Goal: Transaction & Acquisition: Book appointment/travel/reservation

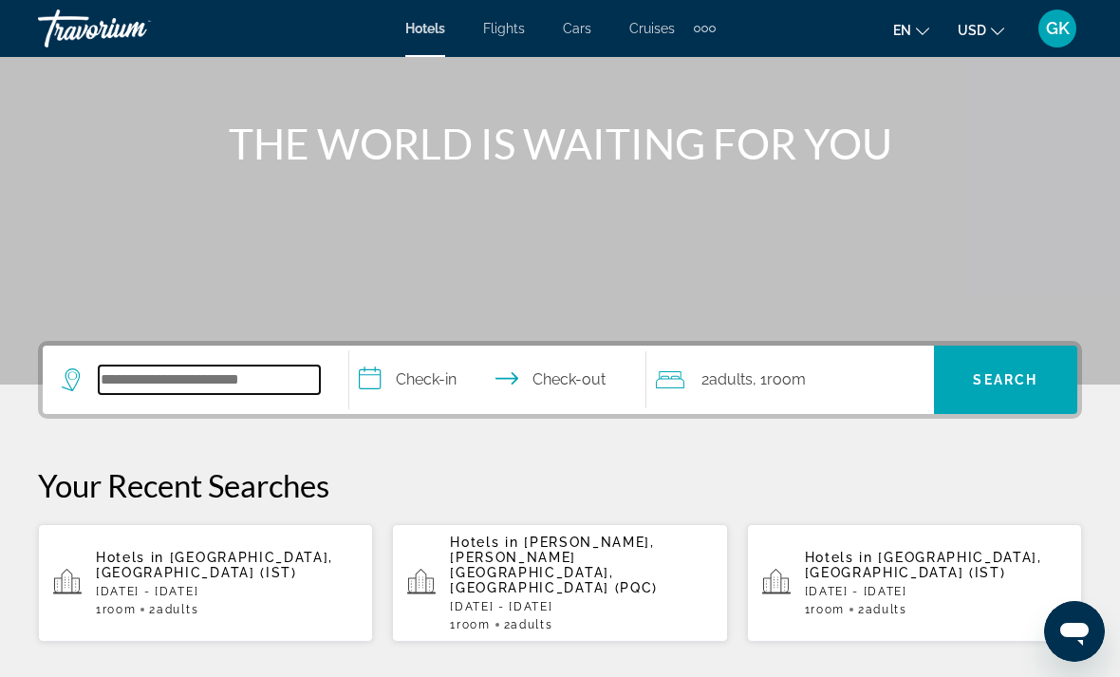
click at [162, 378] on input "Search hotel destination" at bounding box center [209, 380] width 221 height 28
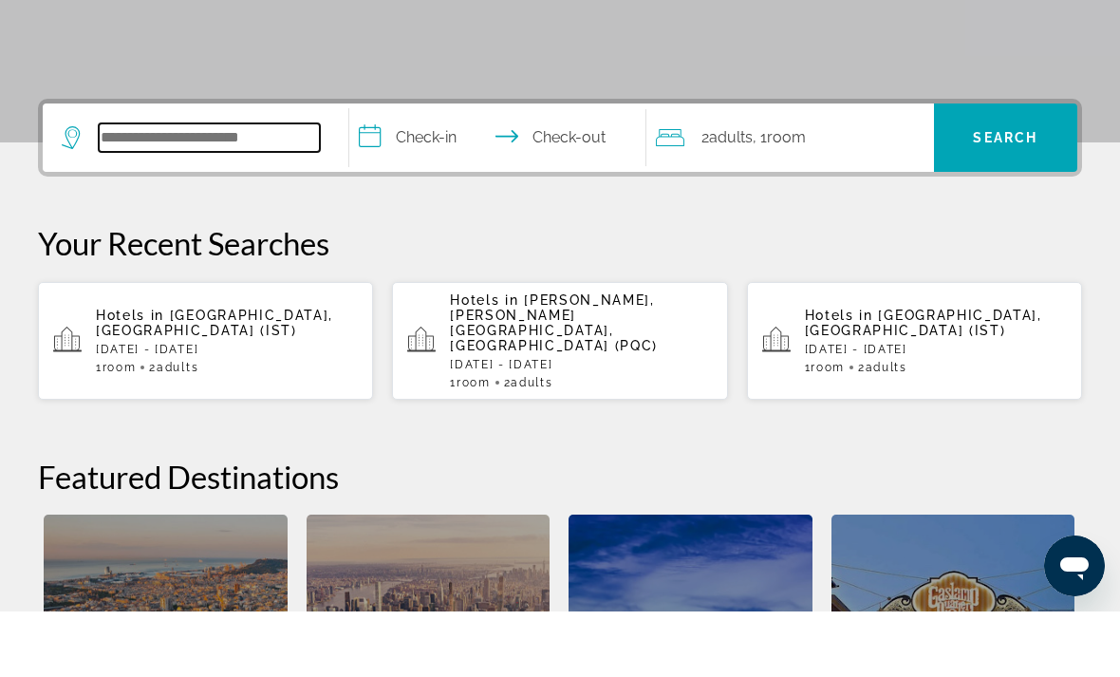
scroll to position [399, 0]
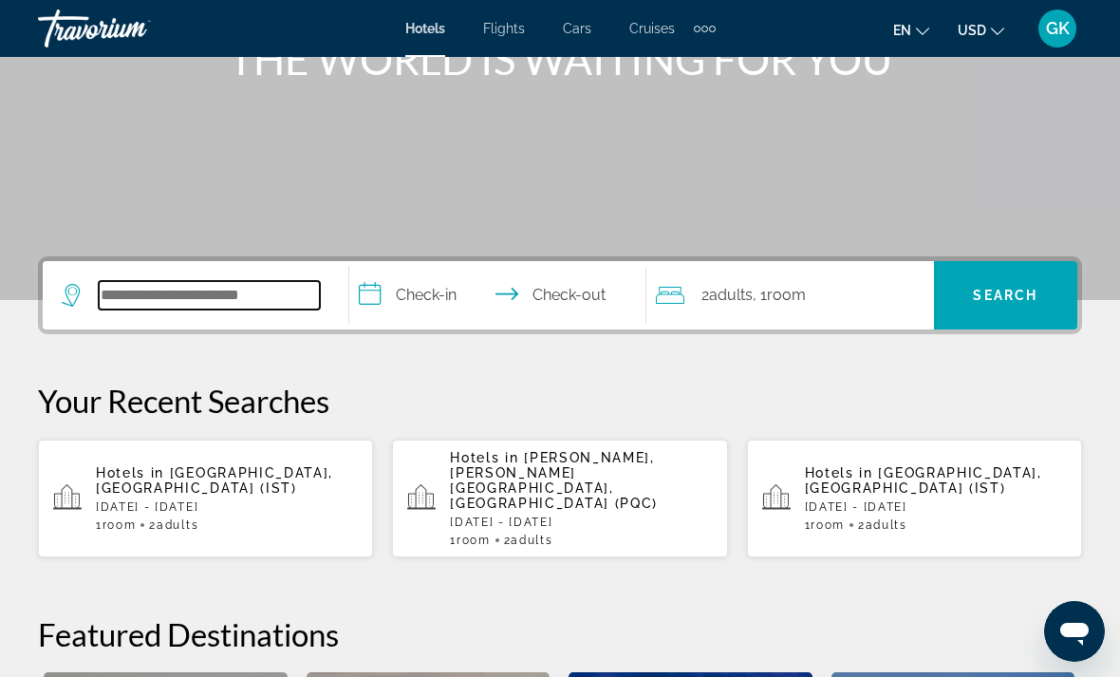
click at [150, 288] on input "Search hotel destination" at bounding box center [209, 295] width 221 height 28
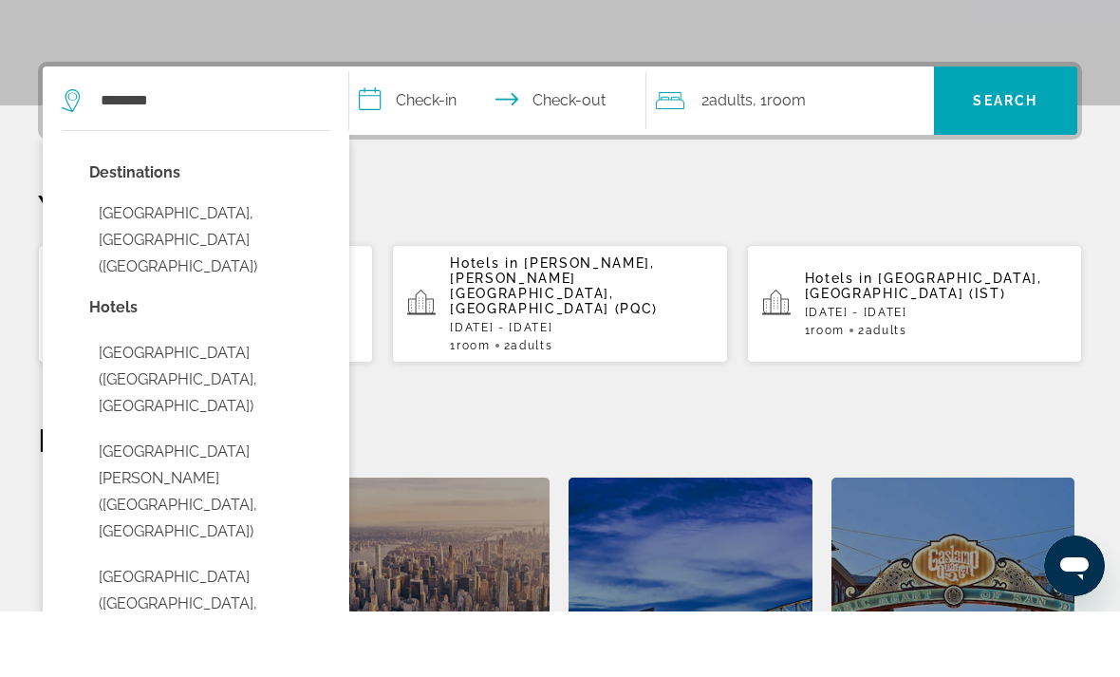
click at [107, 261] on button "Nha Trang, Vietnam (NHA)" at bounding box center [209, 305] width 241 height 89
type input "**********"
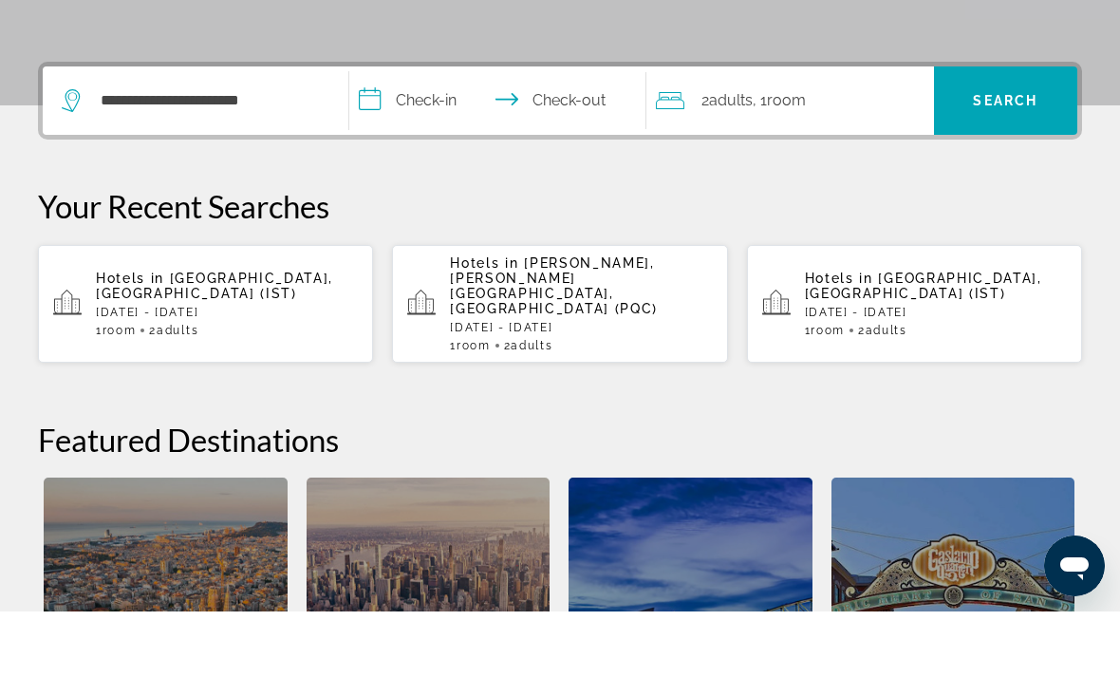
click at [363, 132] on input "**********" at bounding box center [501, 169] width 305 height 74
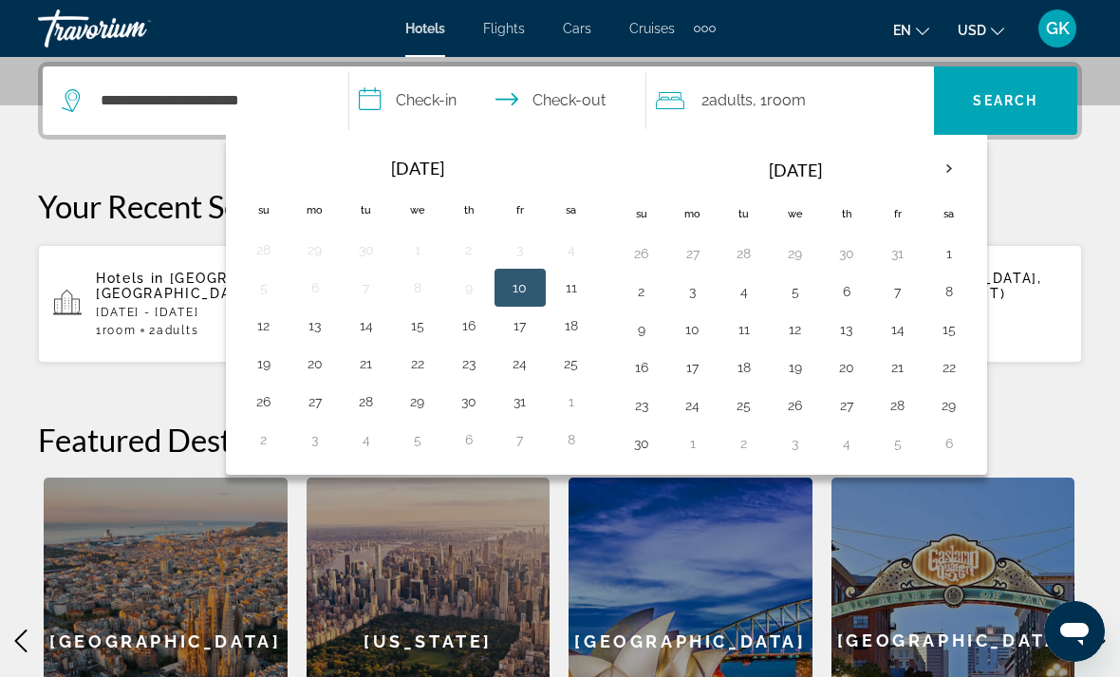
click at [254, 327] on button "12" at bounding box center [264, 325] width 30 height 27
click at [513, 325] on button "17" at bounding box center [520, 325] width 30 height 27
type input "**********"
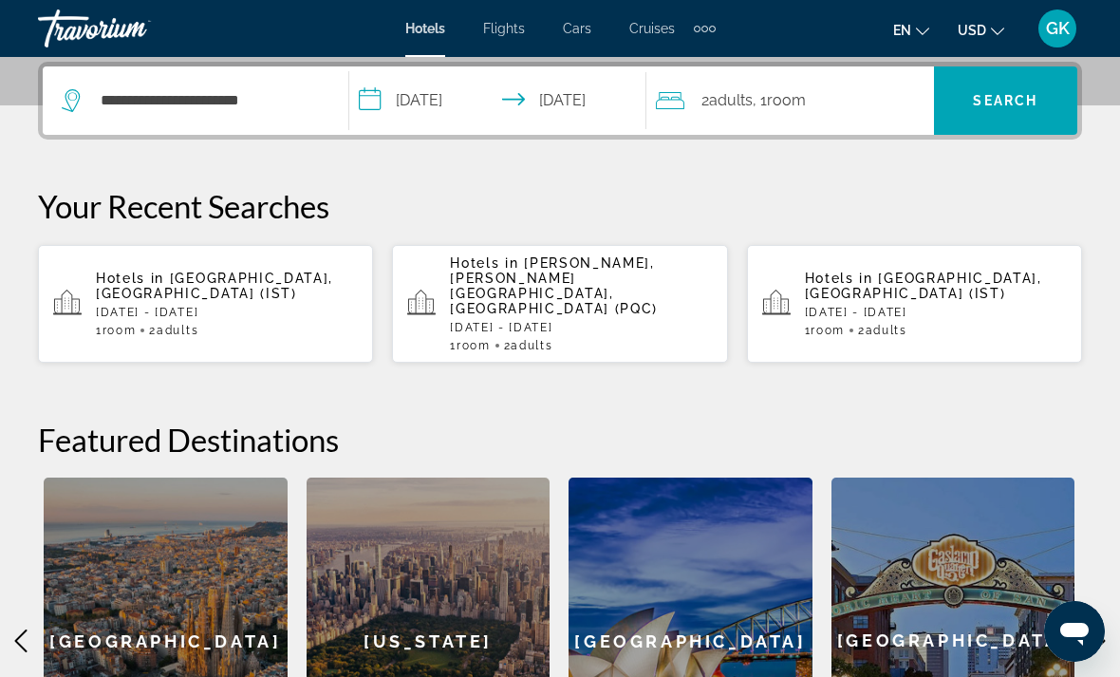
click at [991, 100] on span "Search" at bounding box center [1005, 100] width 65 height 15
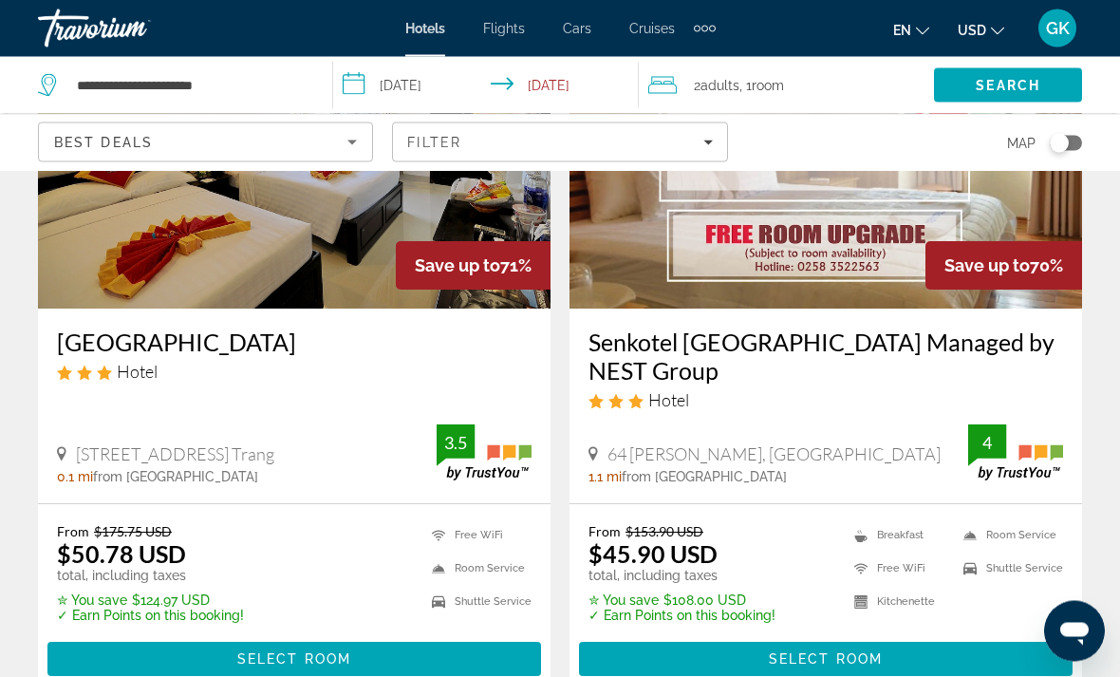
scroll to position [935, 0]
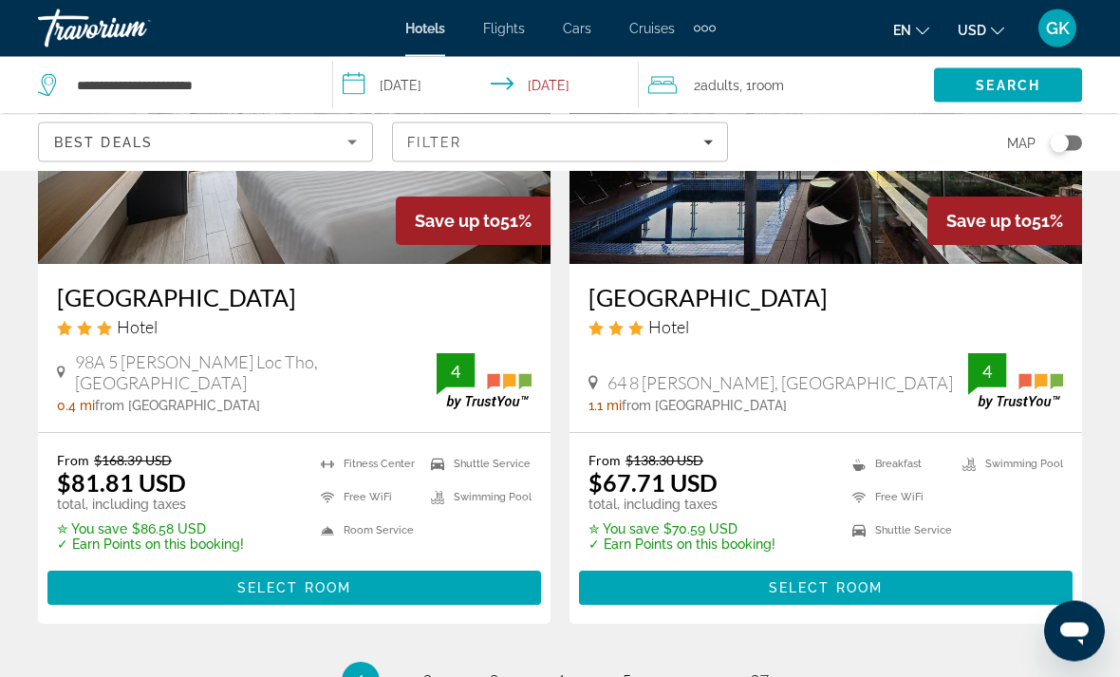
scroll to position [3988, 0]
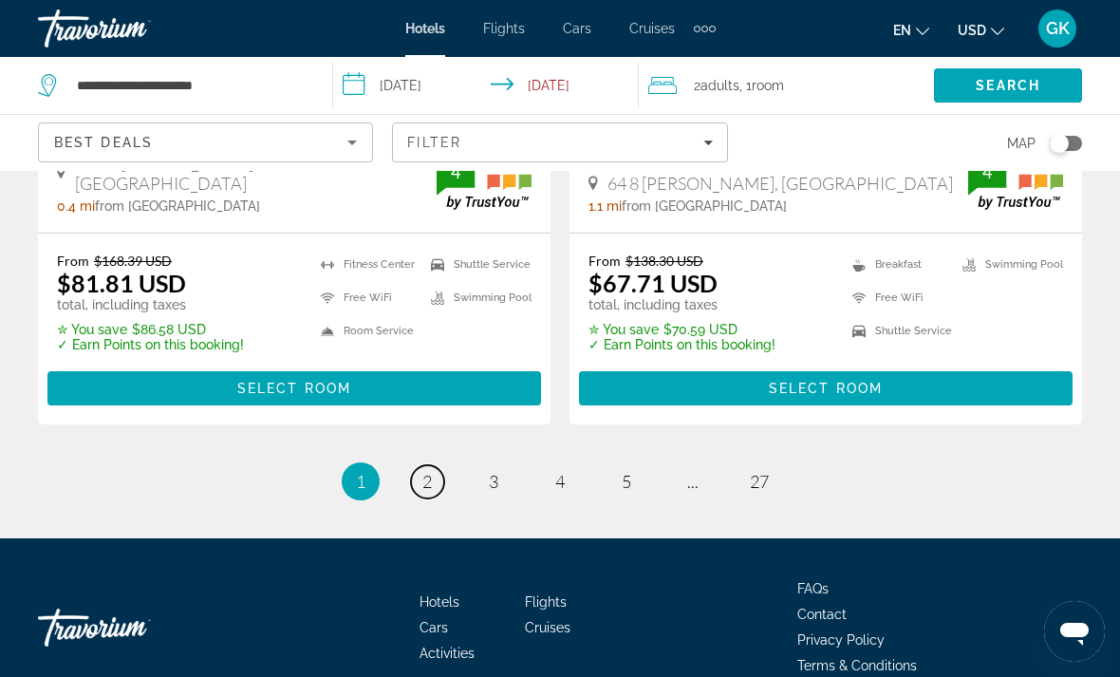
click at [423, 471] on span "2" at bounding box center [427, 481] width 9 height 21
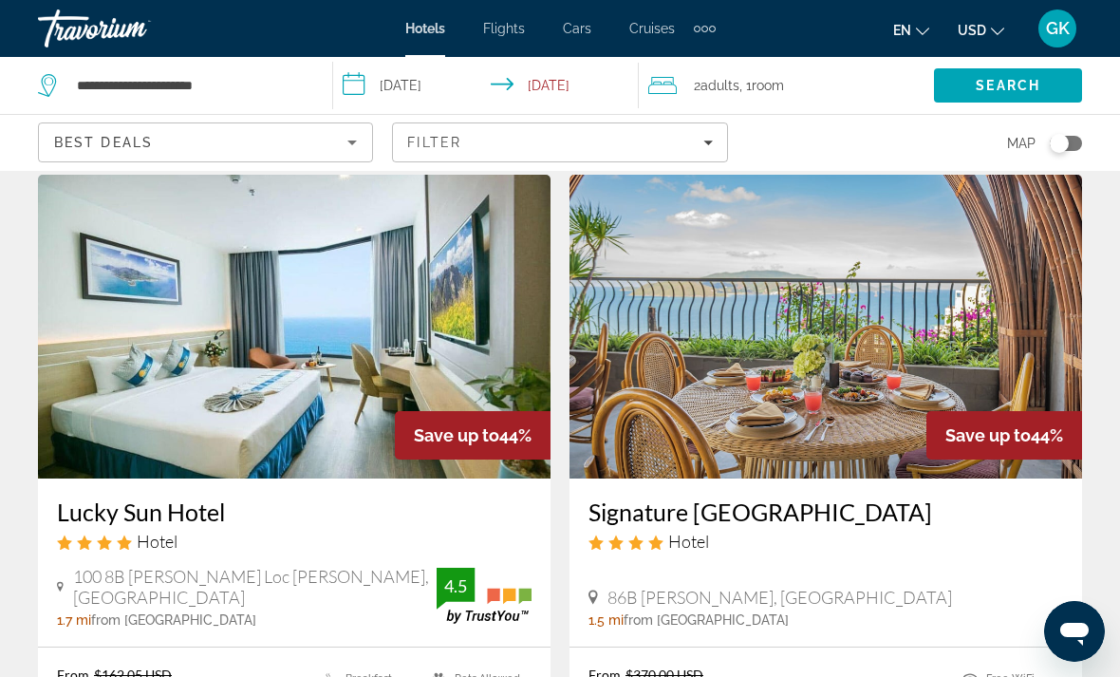
scroll to position [1543, 0]
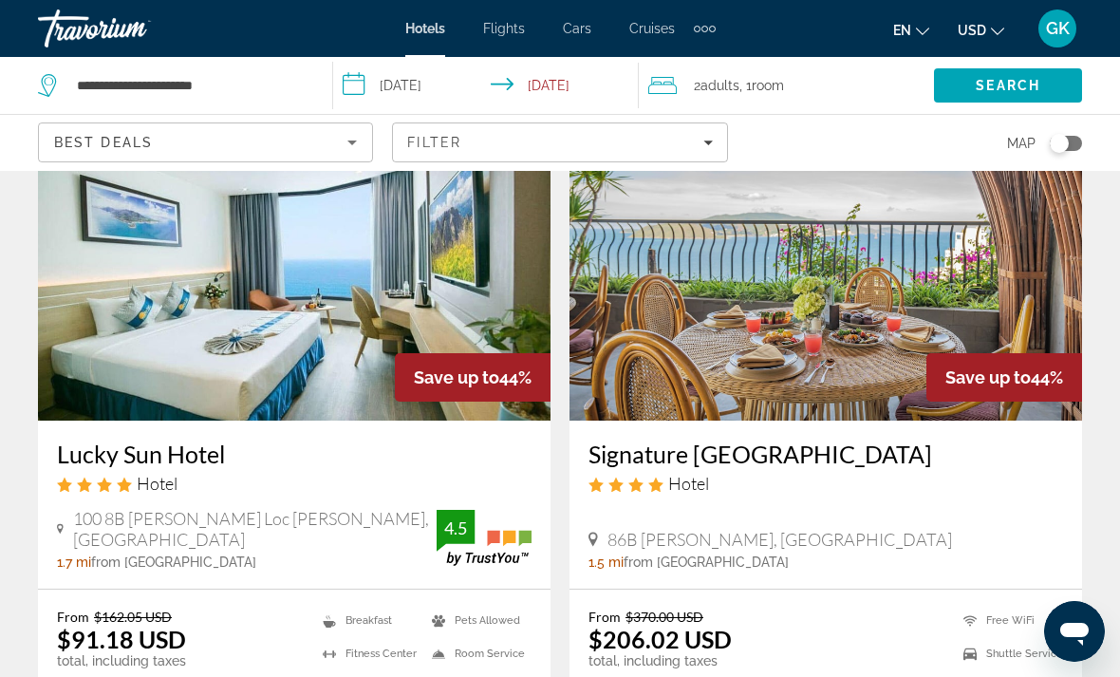
click at [141, 311] on img "Main content" at bounding box center [294, 269] width 513 height 304
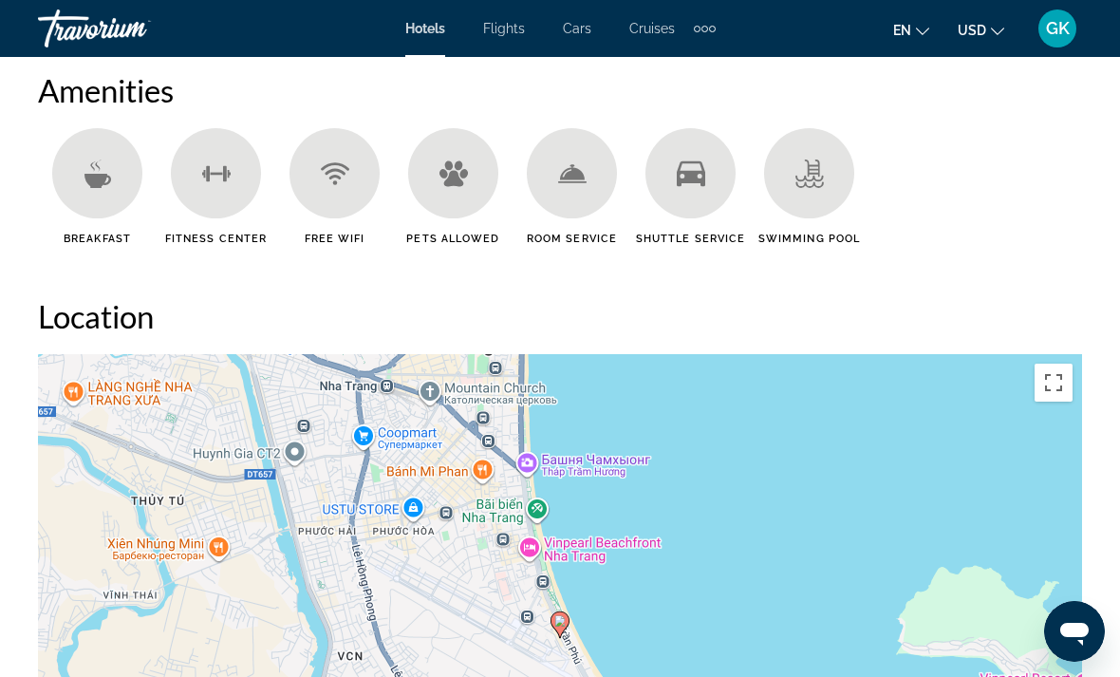
scroll to position [1785, 0]
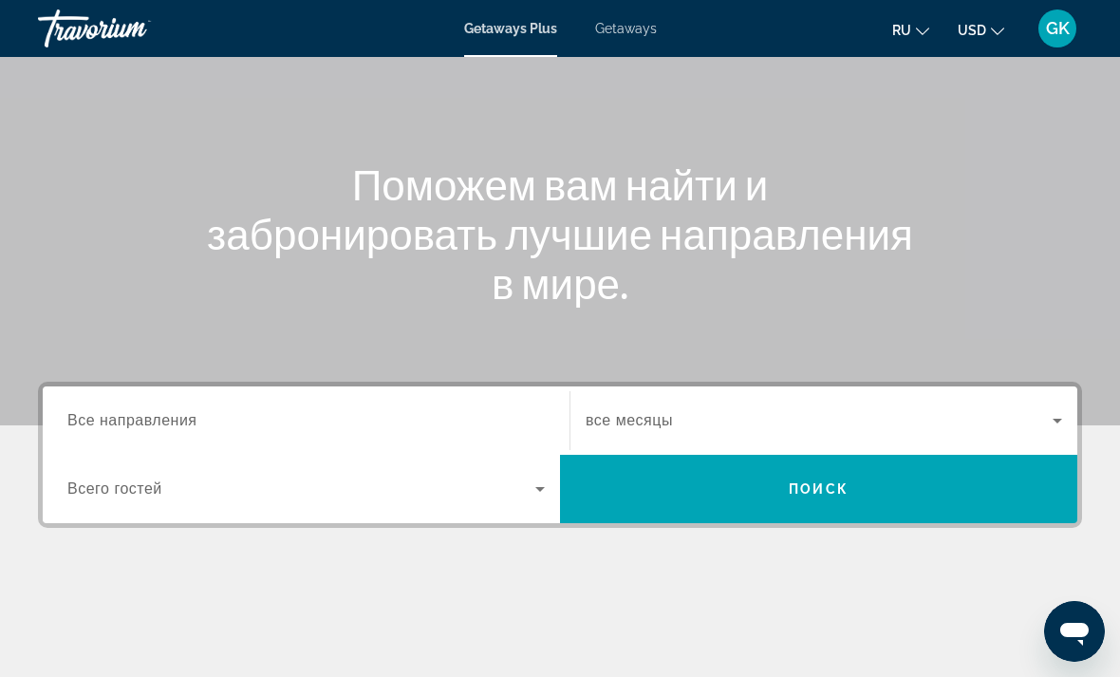
click at [149, 412] on span "Все направления" at bounding box center [132, 420] width 130 height 16
click at [149, 411] on input "Destination Все направления" at bounding box center [306, 421] width 478 height 23
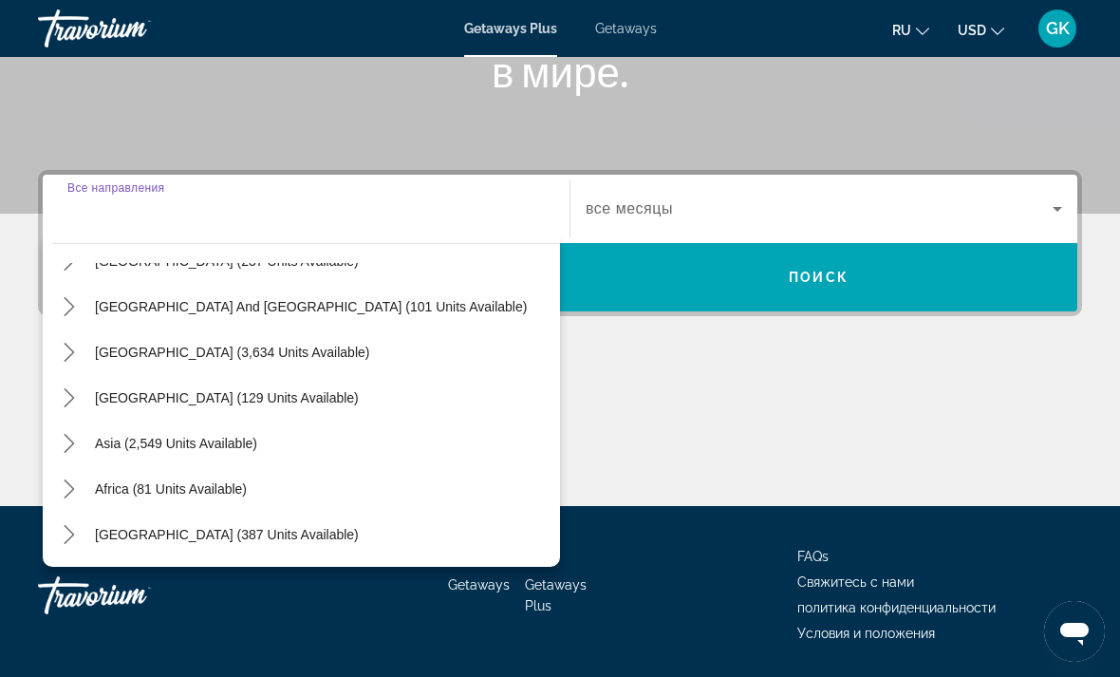
scroll to position [308, 0]
click at [128, 446] on span "Asia (2,549 units available)" at bounding box center [176, 443] width 162 height 15
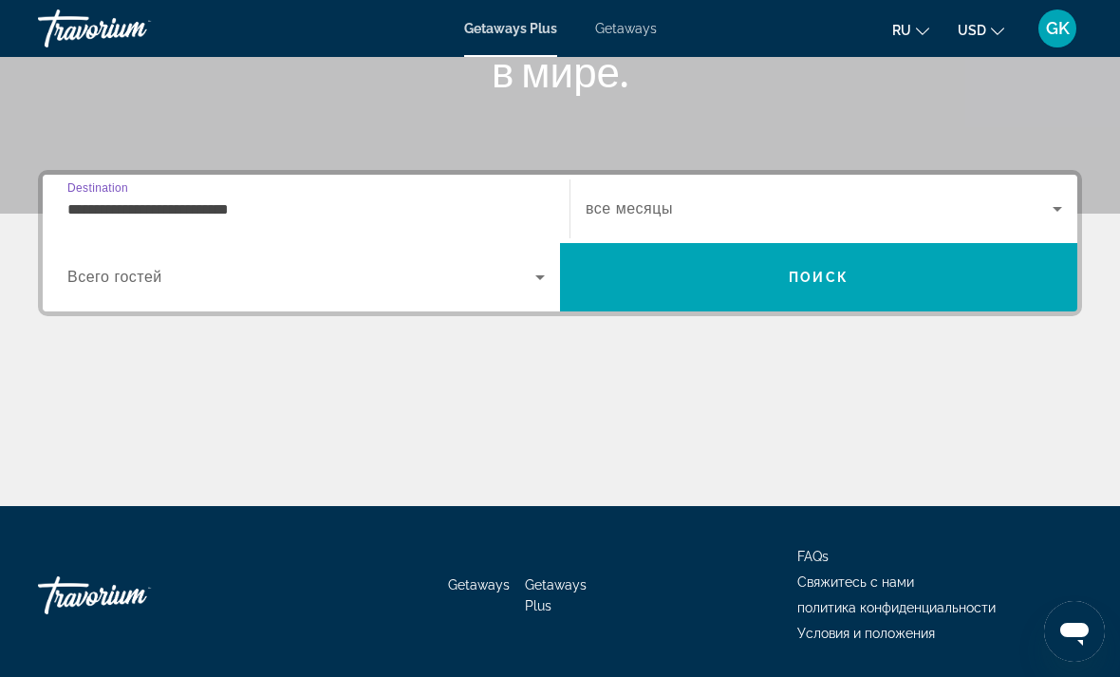
click at [98, 200] on input "**********" at bounding box center [306, 209] width 478 height 23
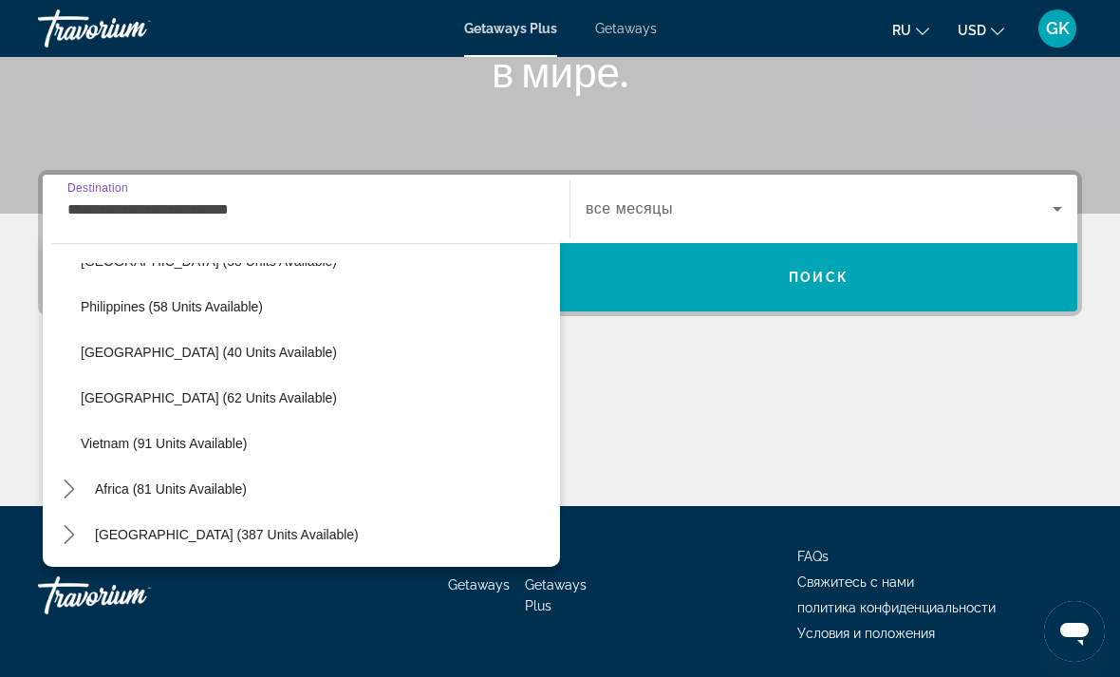
scroll to position [763, 0]
click at [104, 448] on span "Vietnam (91 units available)" at bounding box center [164, 443] width 166 height 15
type input "**********"
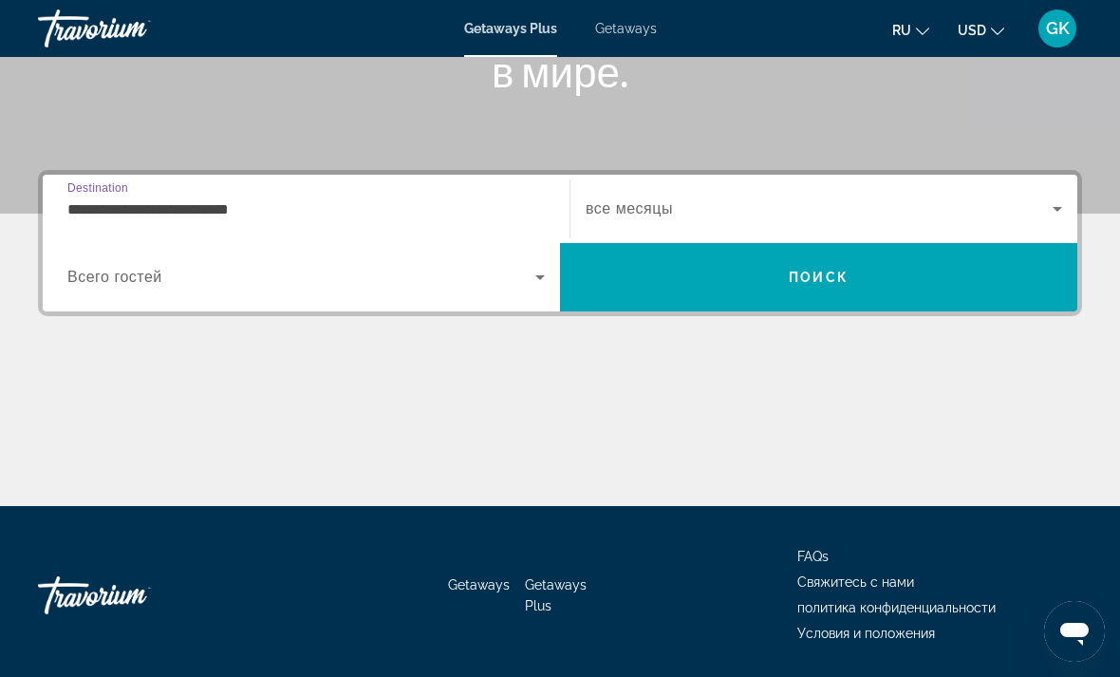
click at [683, 275] on span "Search" at bounding box center [818, 277] width 517 height 46
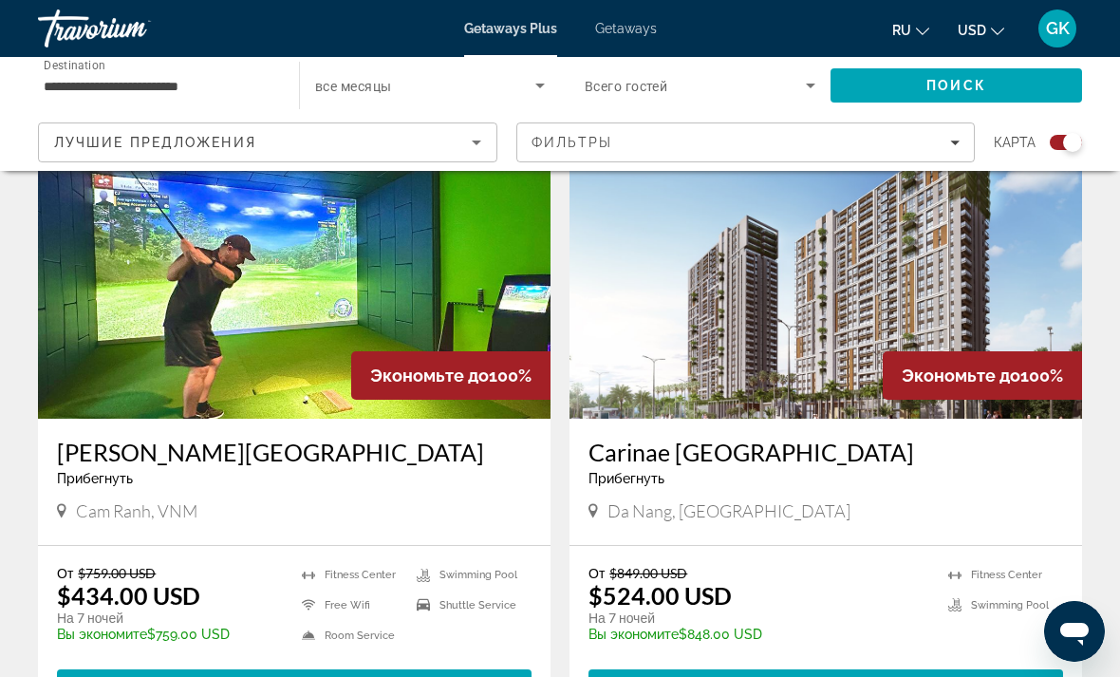
scroll to position [681, 0]
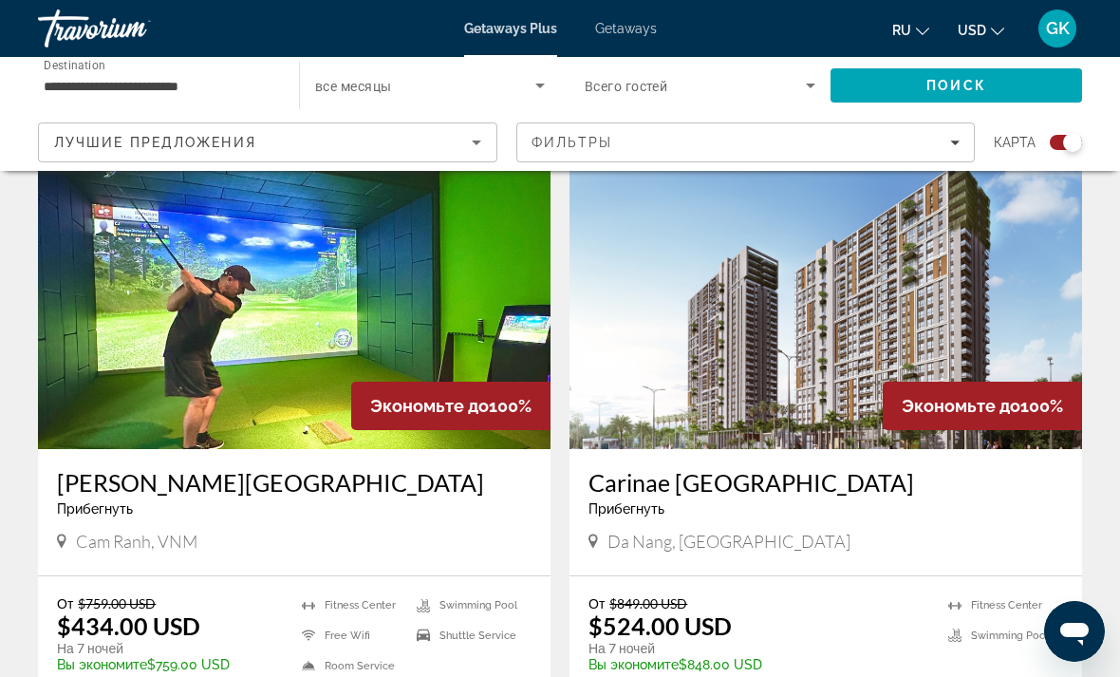
click at [686, 289] on img "Main content" at bounding box center [826, 297] width 513 height 304
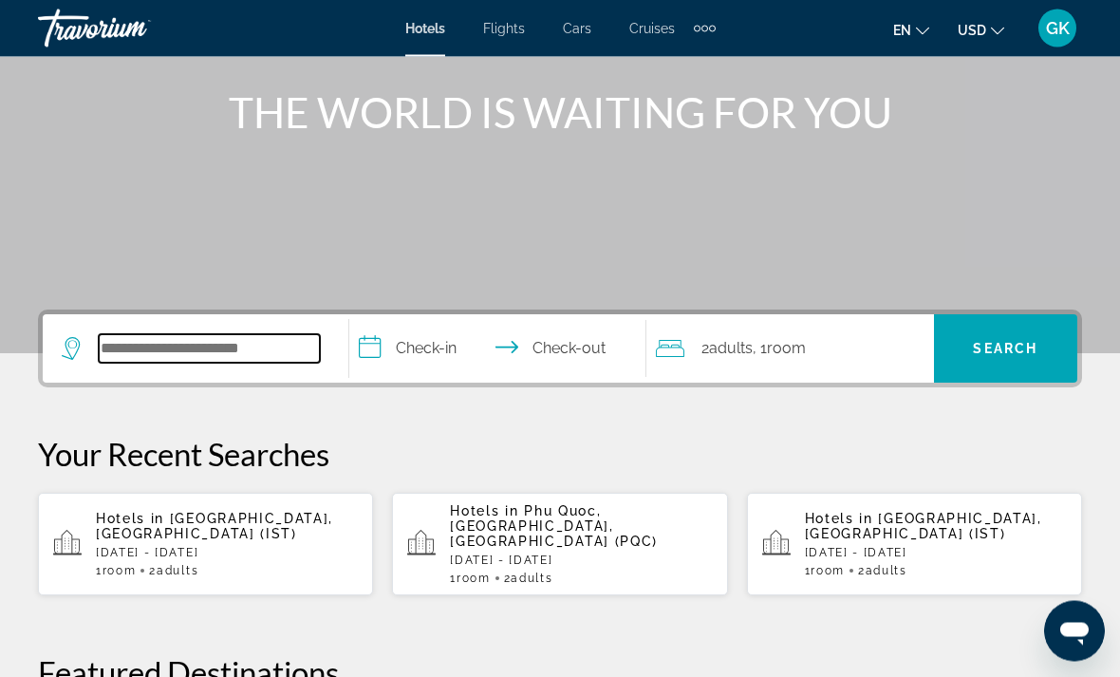
click at [145, 349] on input "Search hotel destination" at bounding box center [209, 349] width 221 height 28
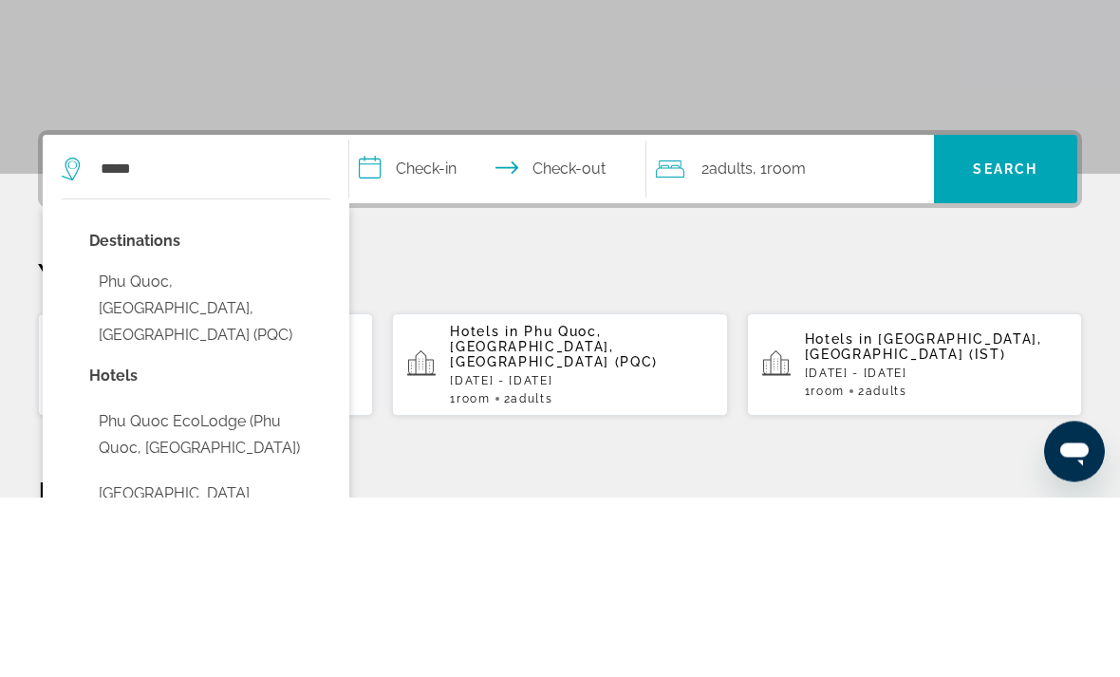
click at [107, 444] on button "Phu Quoc, Phu Quoc Island, Vietnam (PQC)" at bounding box center [209, 488] width 241 height 89
type input "**********"
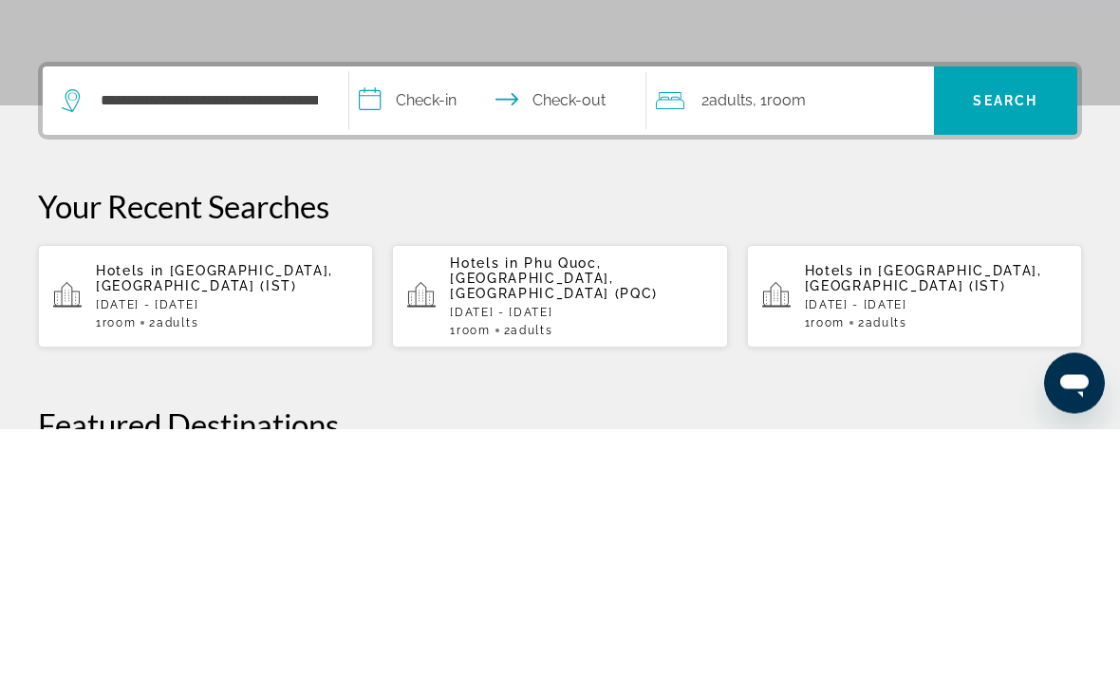
click at [379, 315] on input "**********" at bounding box center [501, 352] width 305 height 74
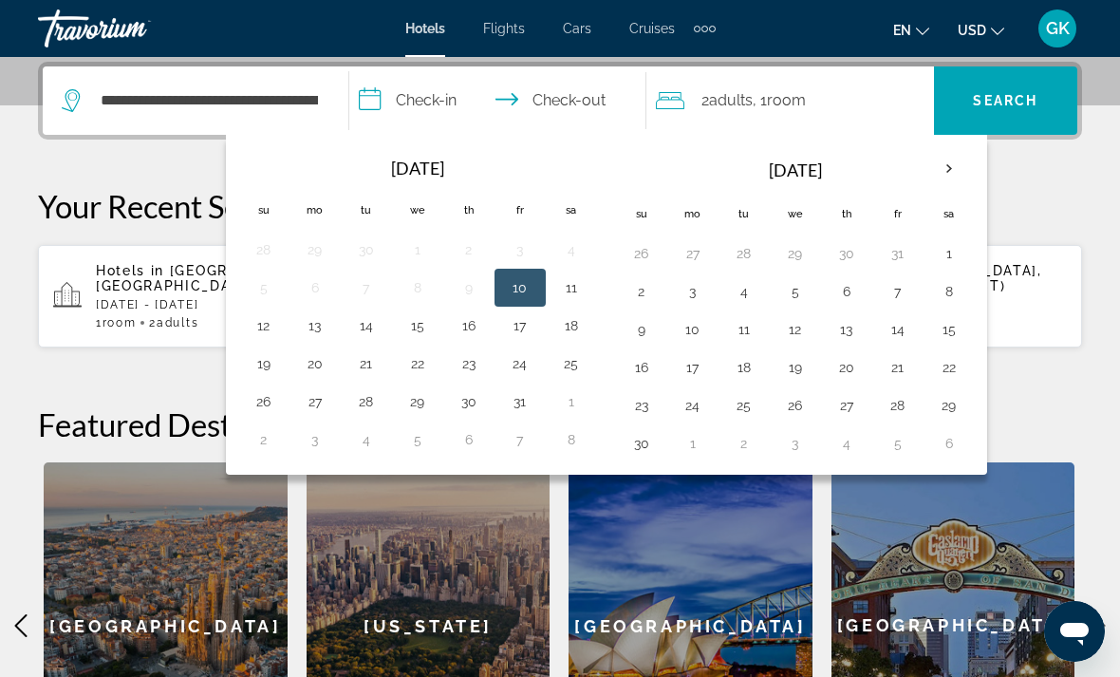
click at [955, 153] on th "Next month" at bounding box center [949, 169] width 51 height 42
click at [641, 402] on button "28" at bounding box center [642, 405] width 30 height 27
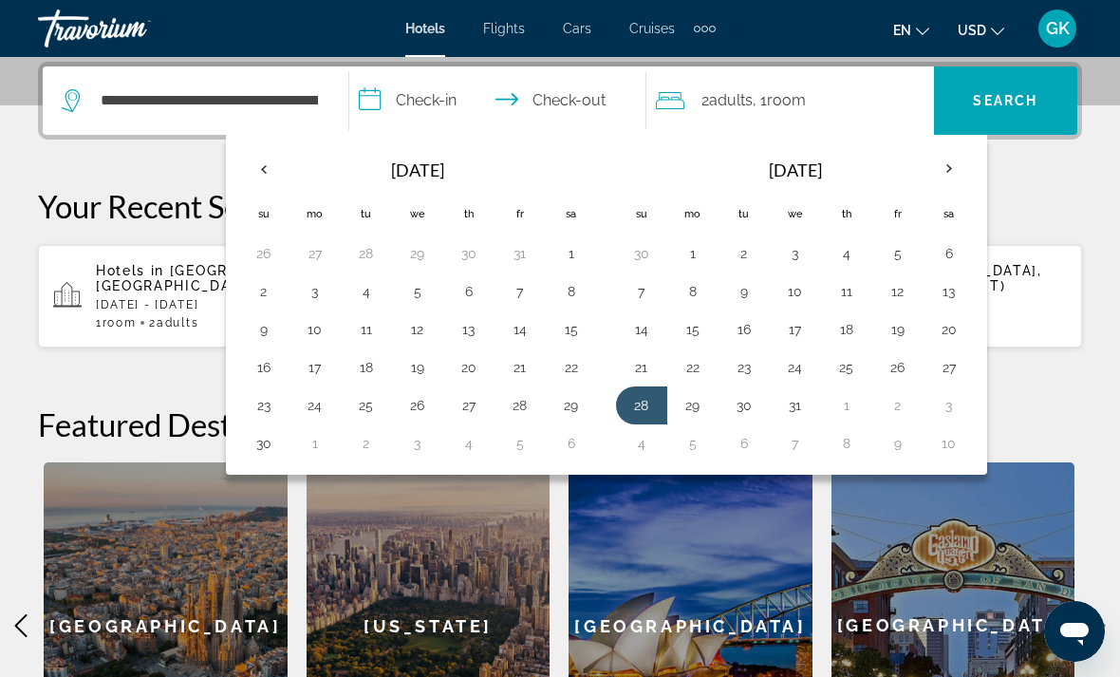
click at [939, 167] on th "Next month" at bounding box center [949, 169] width 51 height 42
click at [252, 445] on button "4" at bounding box center [264, 443] width 30 height 27
type input "**********"
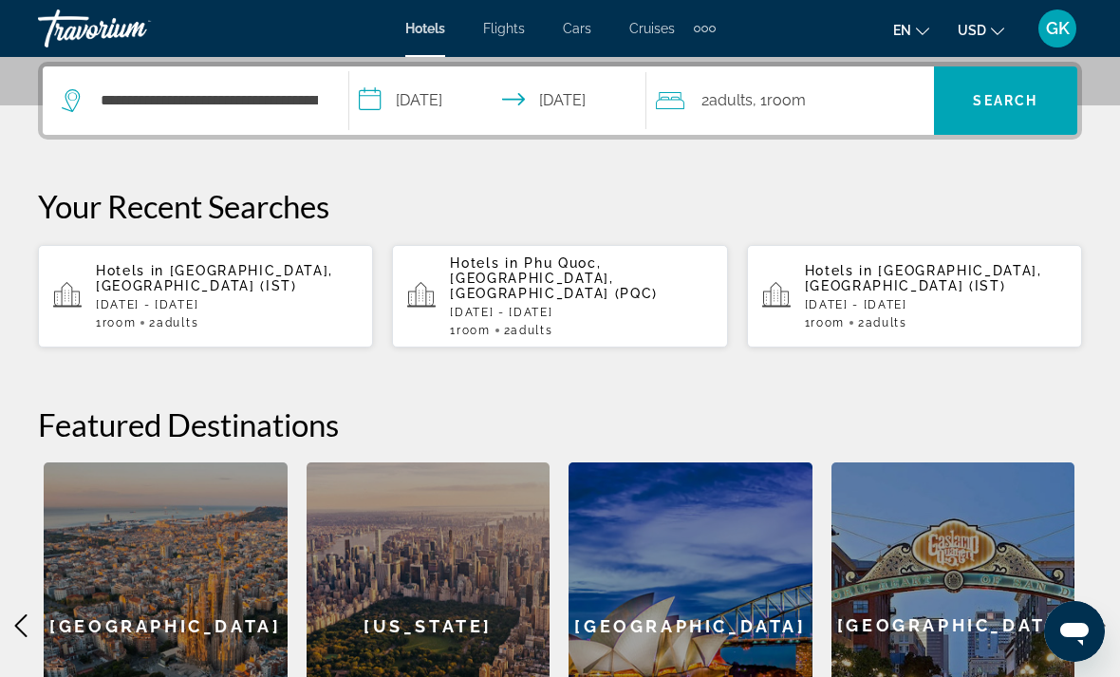
click at [728, 107] on span "Adults" at bounding box center [731, 100] width 44 height 18
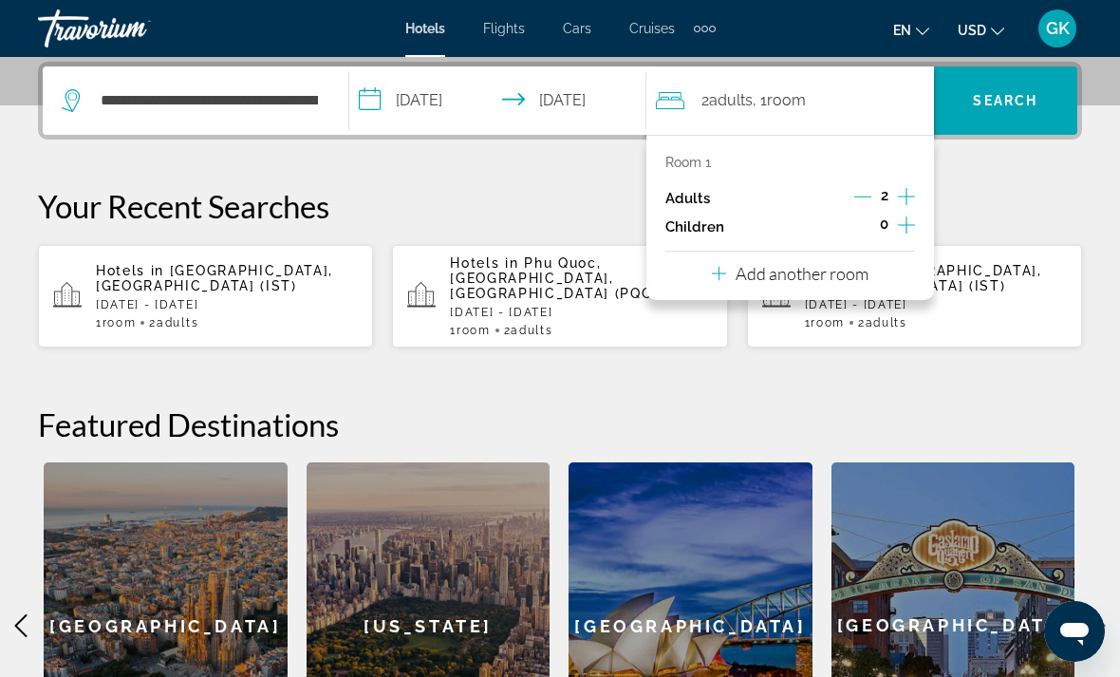
click at [906, 224] on icon "Increment children" at bounding box center [906, 225] width 17 height 23
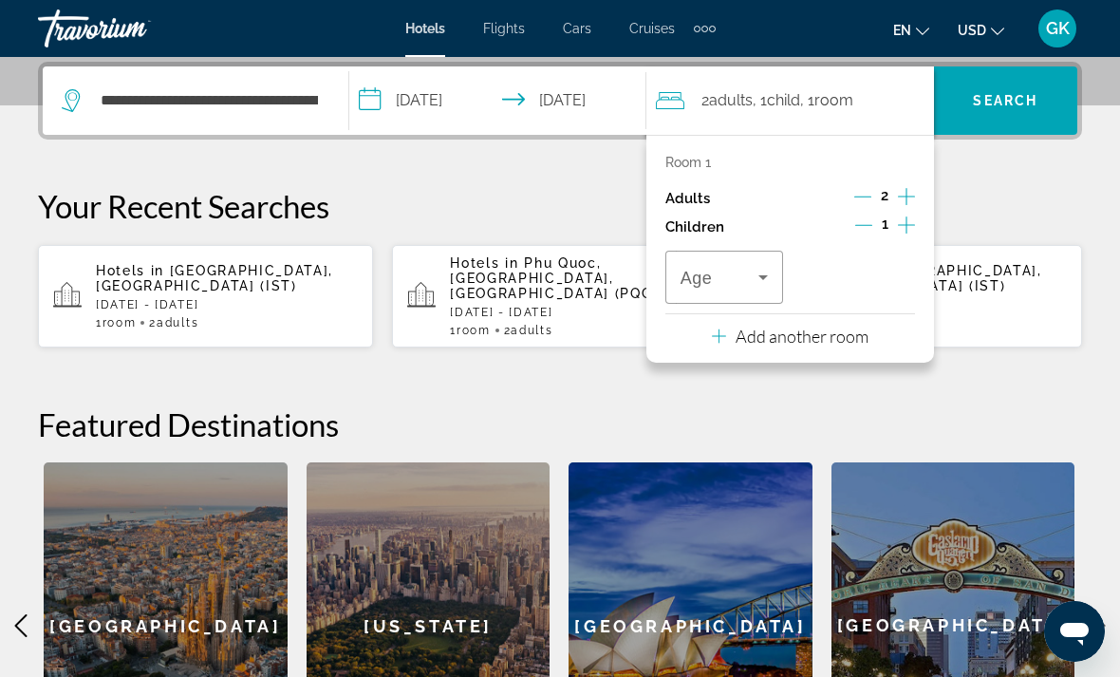
click at [909, 222] on icon "Increment children" at bounding box center [906, 224] width 17 height 17
click at [714, 280] on span "Travelers: 2 adults, 2 children" at bounding box center [720, 277] width 78 height 23
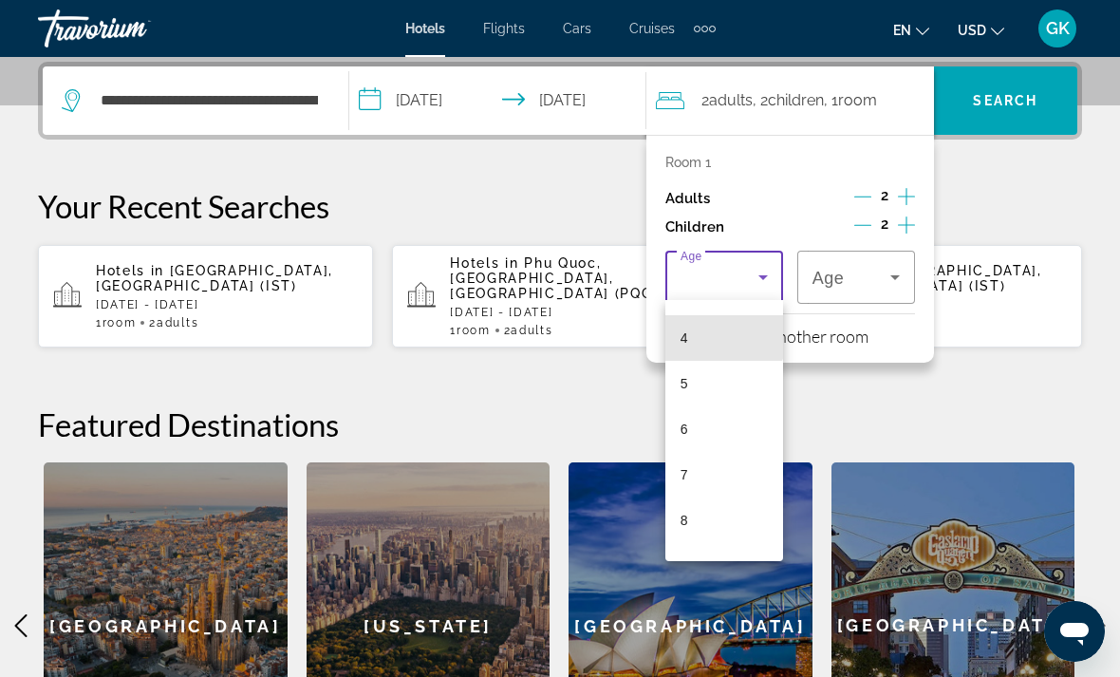
scroll to position [181, 0]
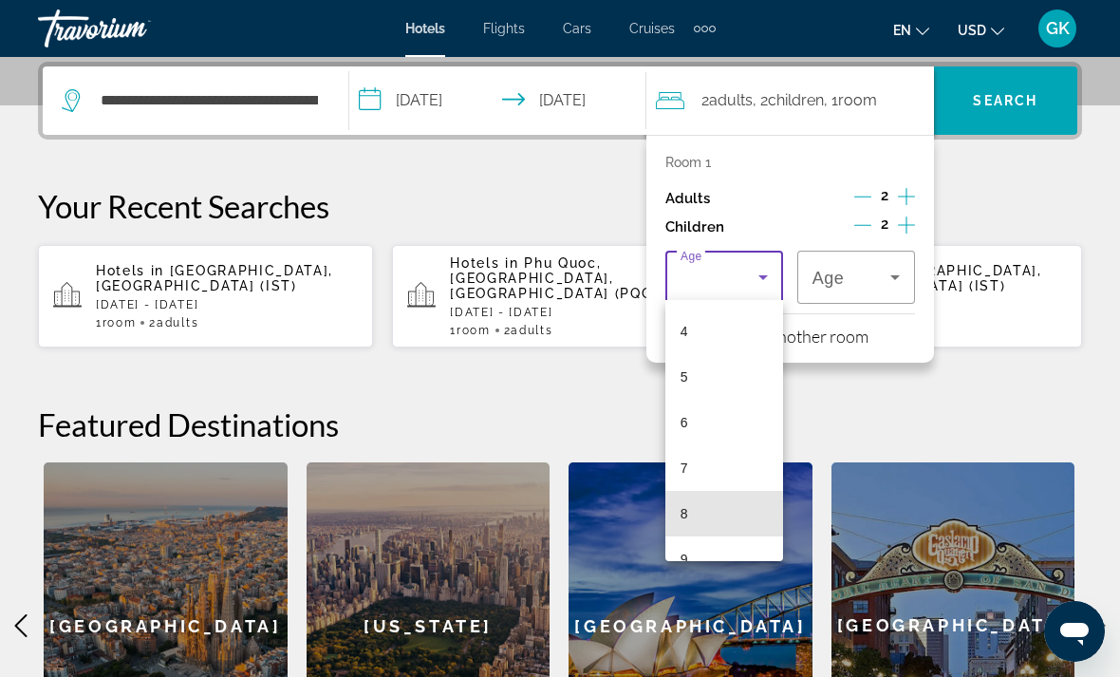
click at [677, 508] on mat-option "8" at bounding box center [725, 514] width 118 height 46
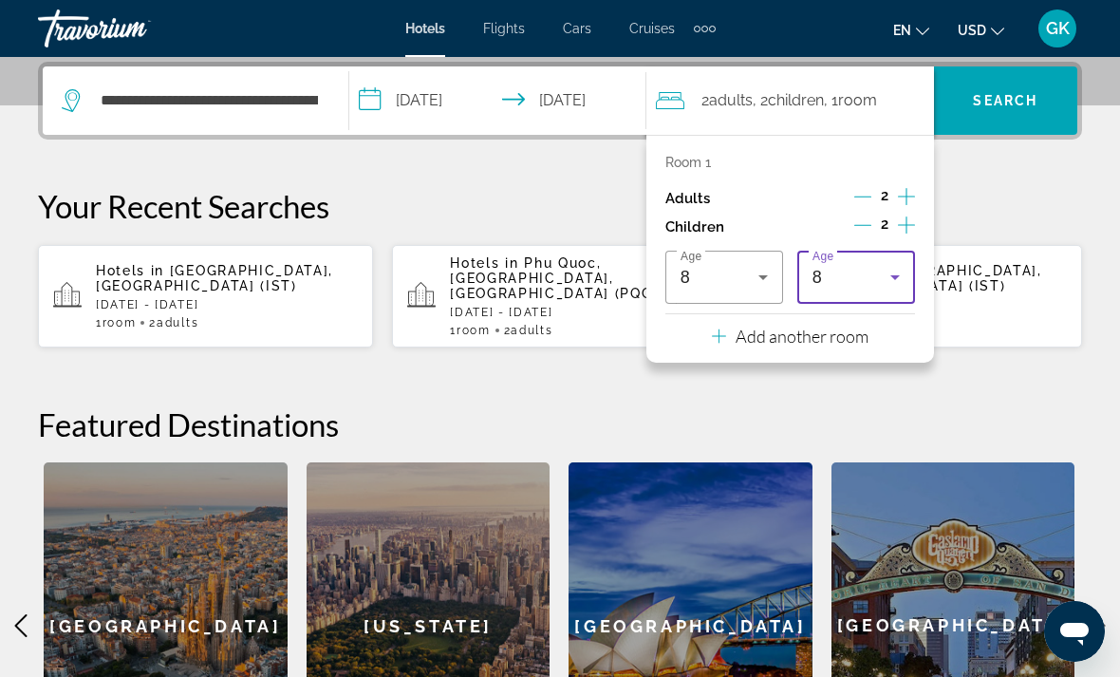
click at [841, 273] on div "8" at bounding box center [852, 277] width 78 height 23
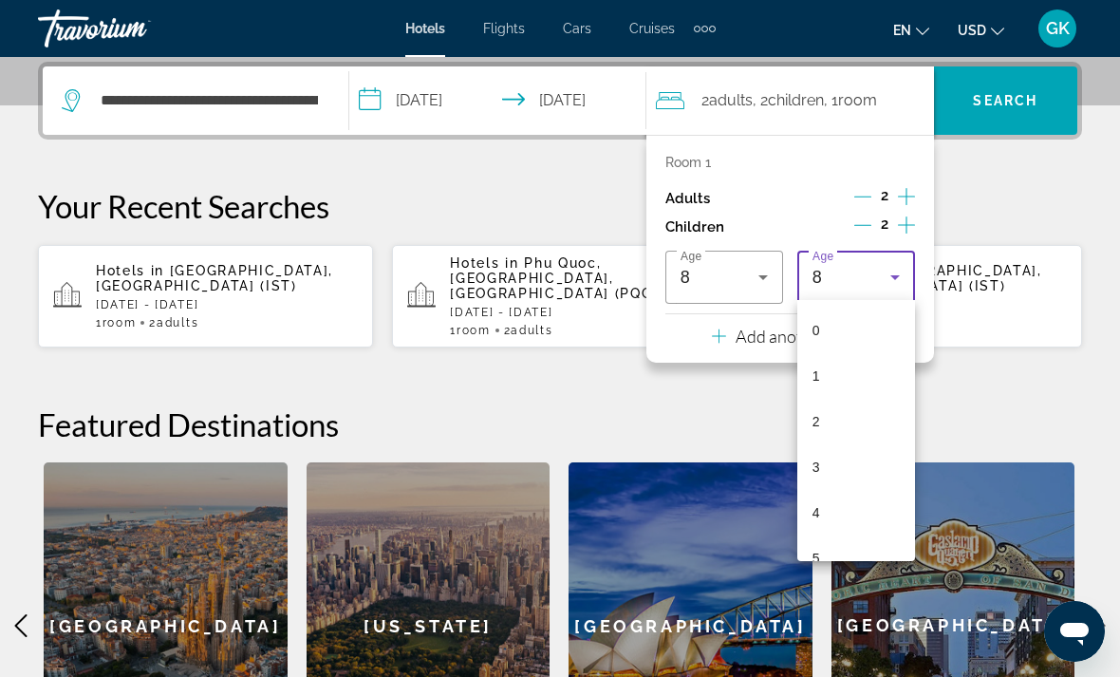
scroll to position [157, 0]
click at [806, 440] on mat-option "6" at bounding box center [857, 447] width 118 height 46
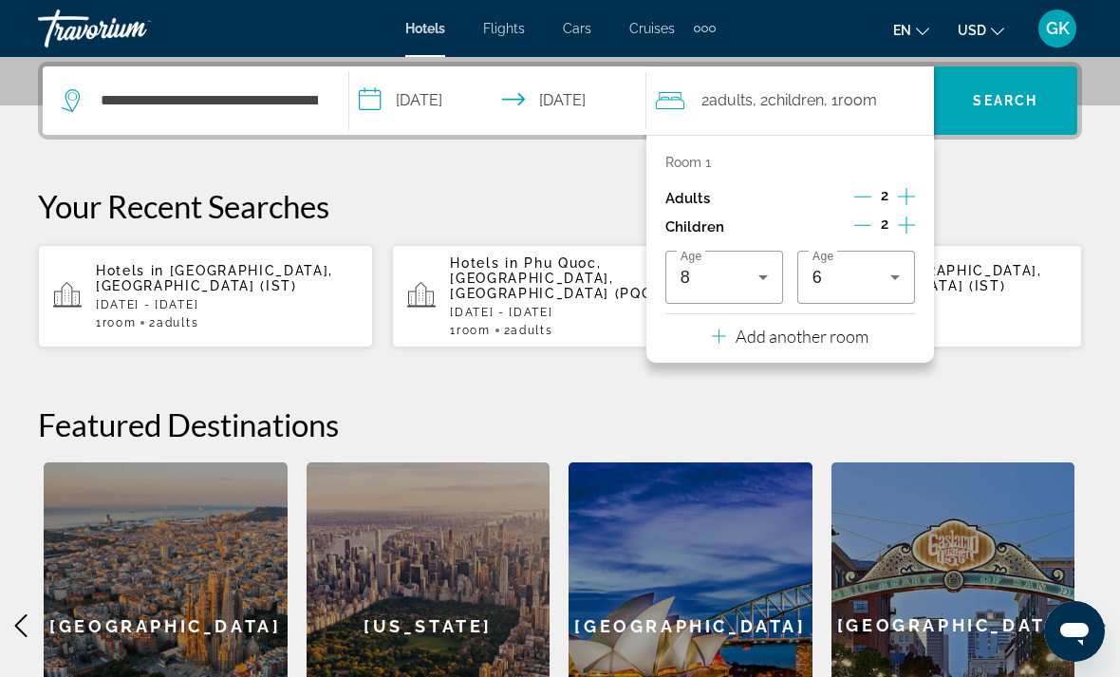
click at [1008, 105] on span "Search" at bounding box center [1005, 100] width 65 height 15
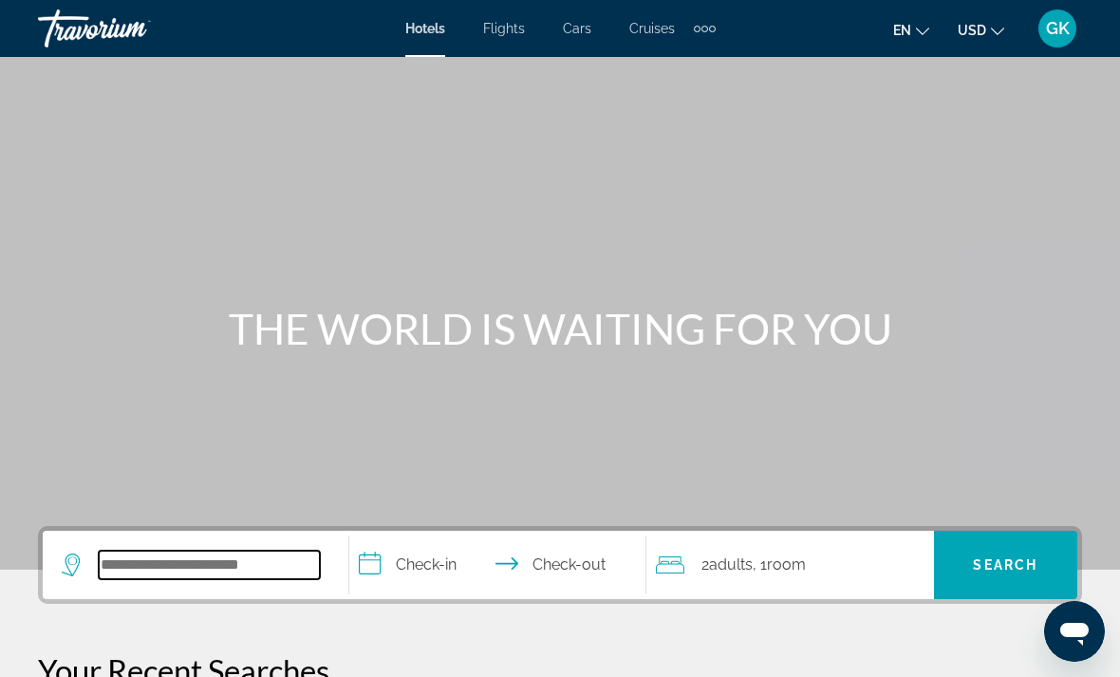
click at [235, 554] on input "Search hotel destination" at bounding box center [209, 565] width 221 height 28
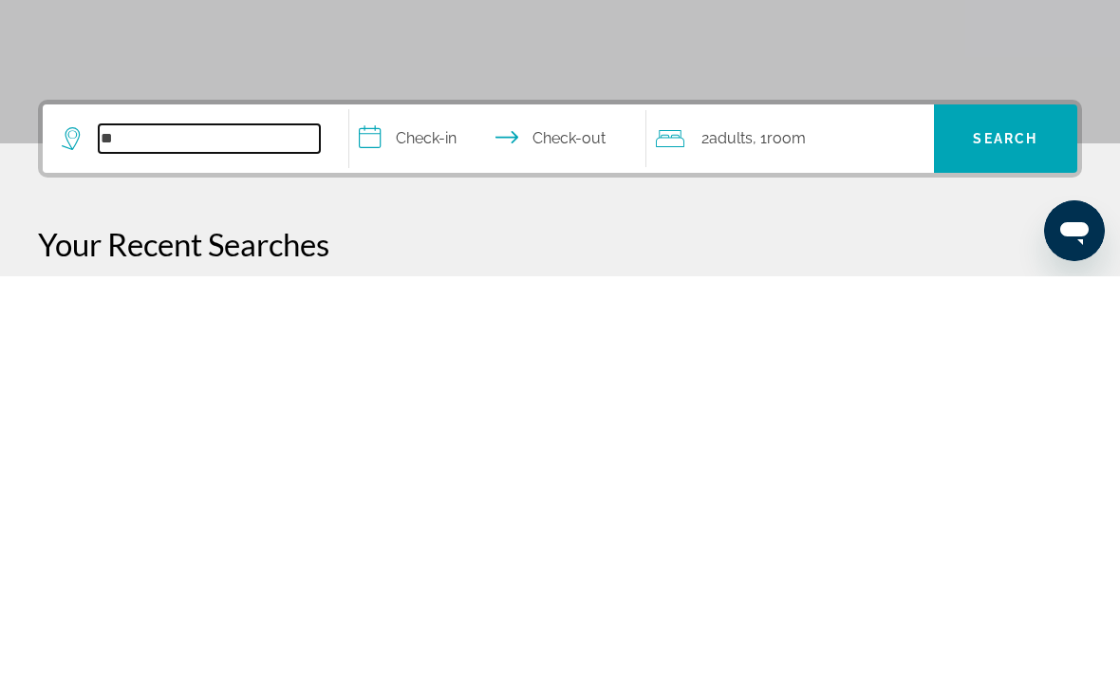
type input "*"
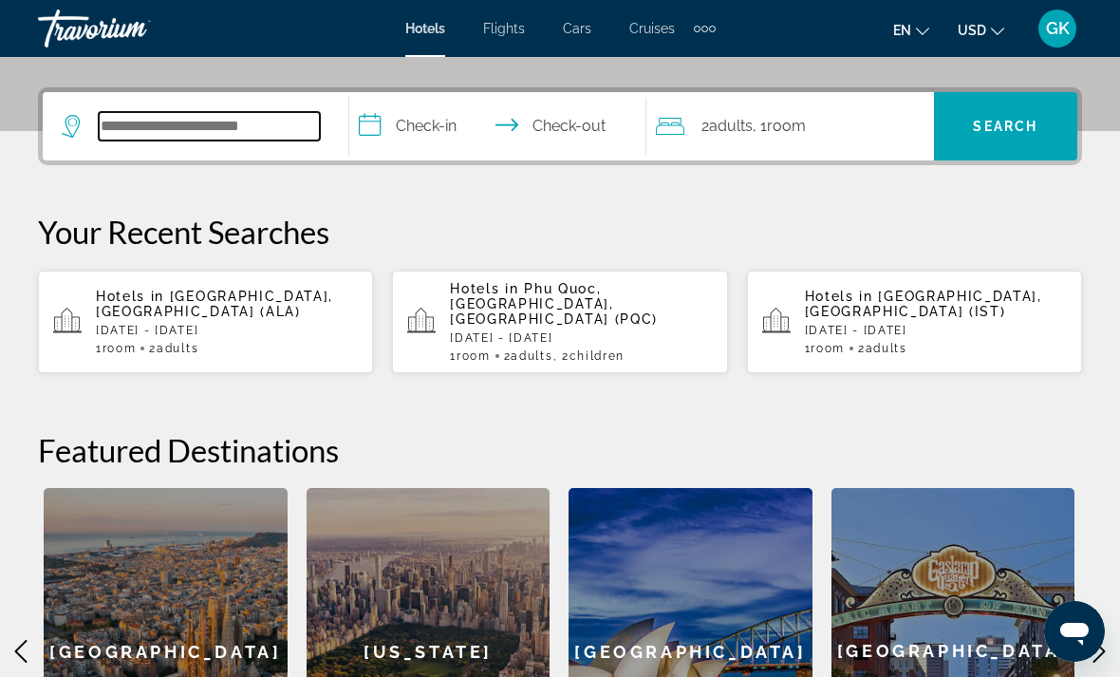
scroll to position [420, 0]
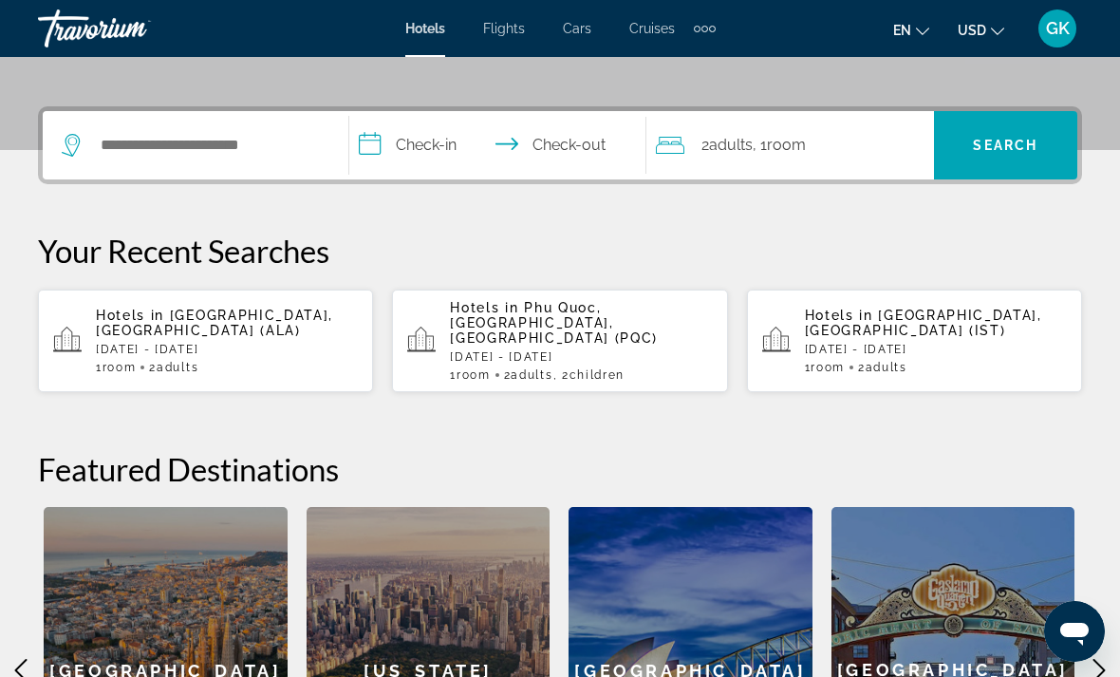
click at [642, 329] on div "Hotels in [GEOGRAPHIC_DATA], [GEOGRAPHIC_DATA], [GEOGRAPHIC_DATA] (PQC) [DATE] …" at bounding box center [581, 341] width 262 height 82
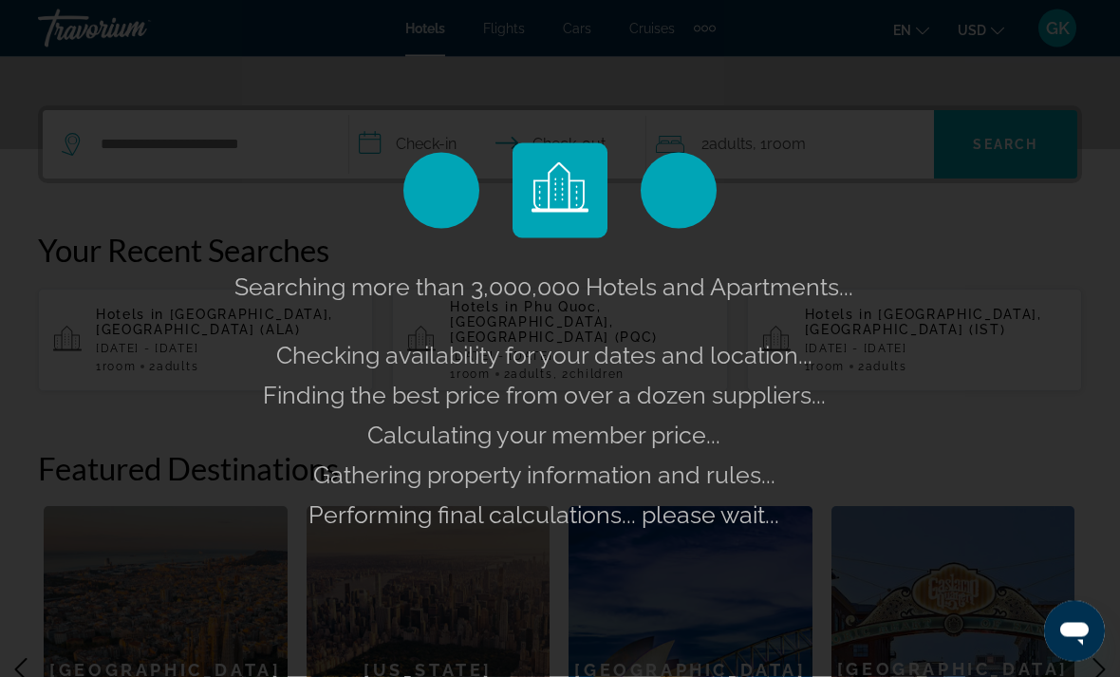
scroll to position [421, 0]
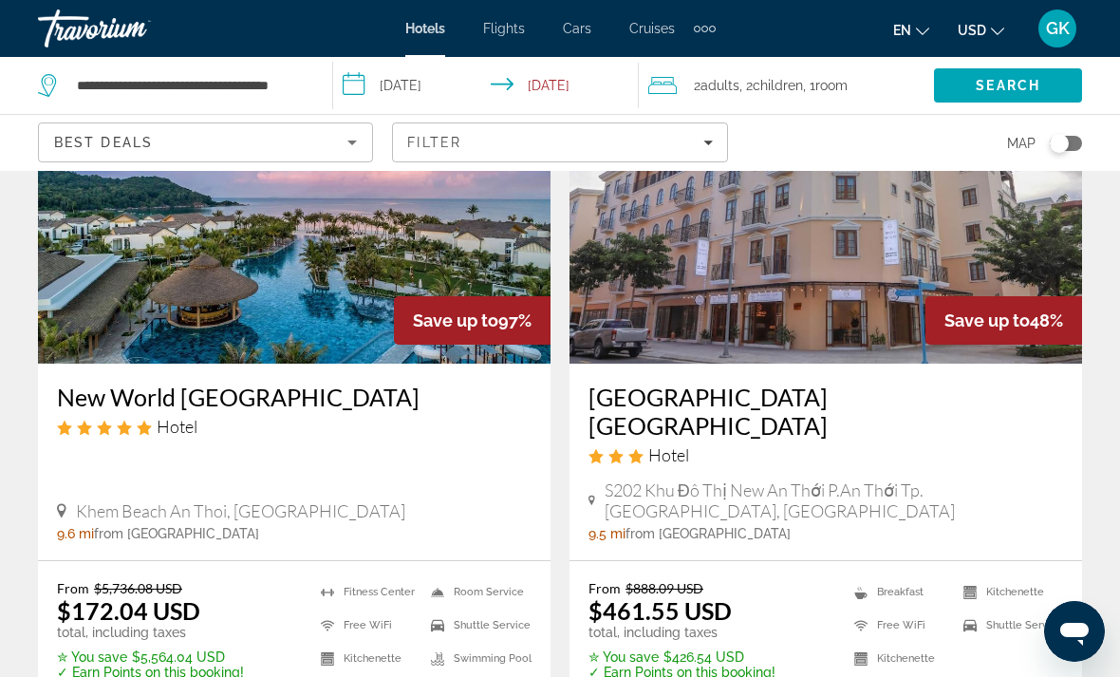
scroll to position [157, 0]
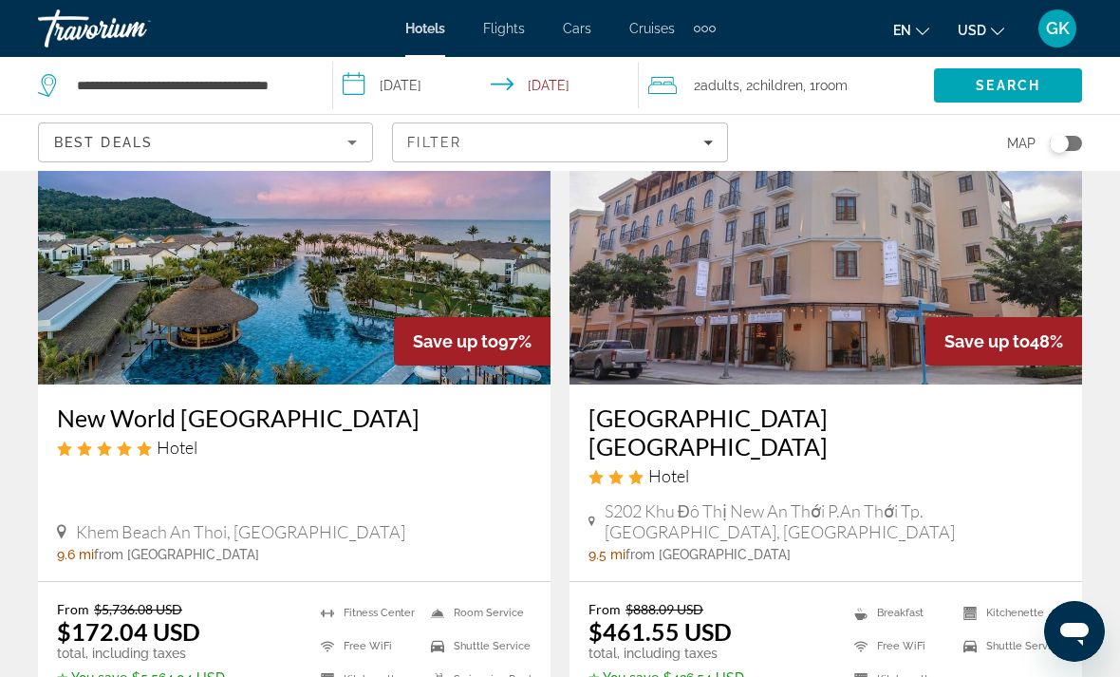
click at [145, 317] on img "Main content" at bounding box center [294, 233] width 513 height 304
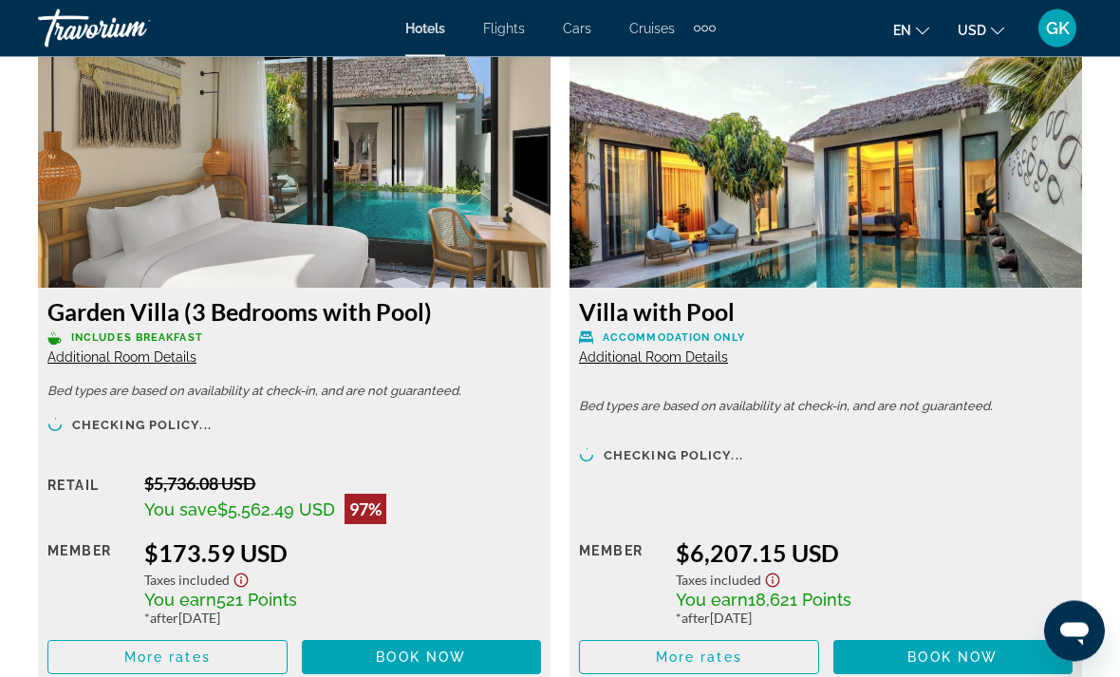
scroll to position [2970, 0]
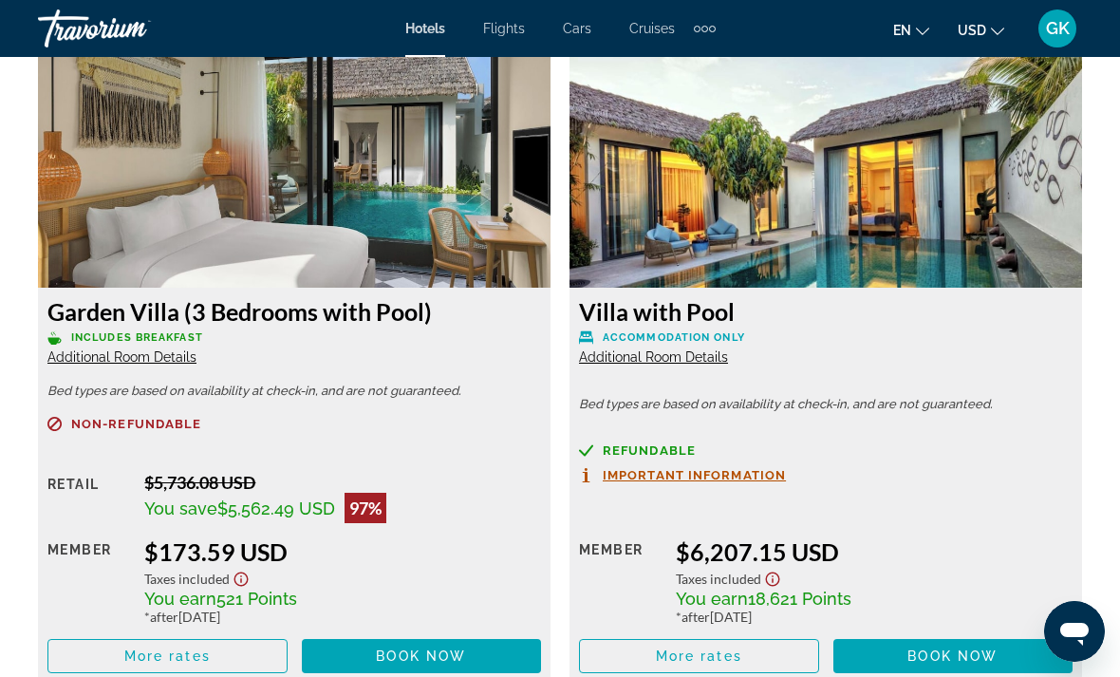
click at [35, 454] on div "Garden Villa (3 Bedrooms with Pool) Includes Breakfast Additional Room Details …" at bounding box center [294, 366] width 532 height 632
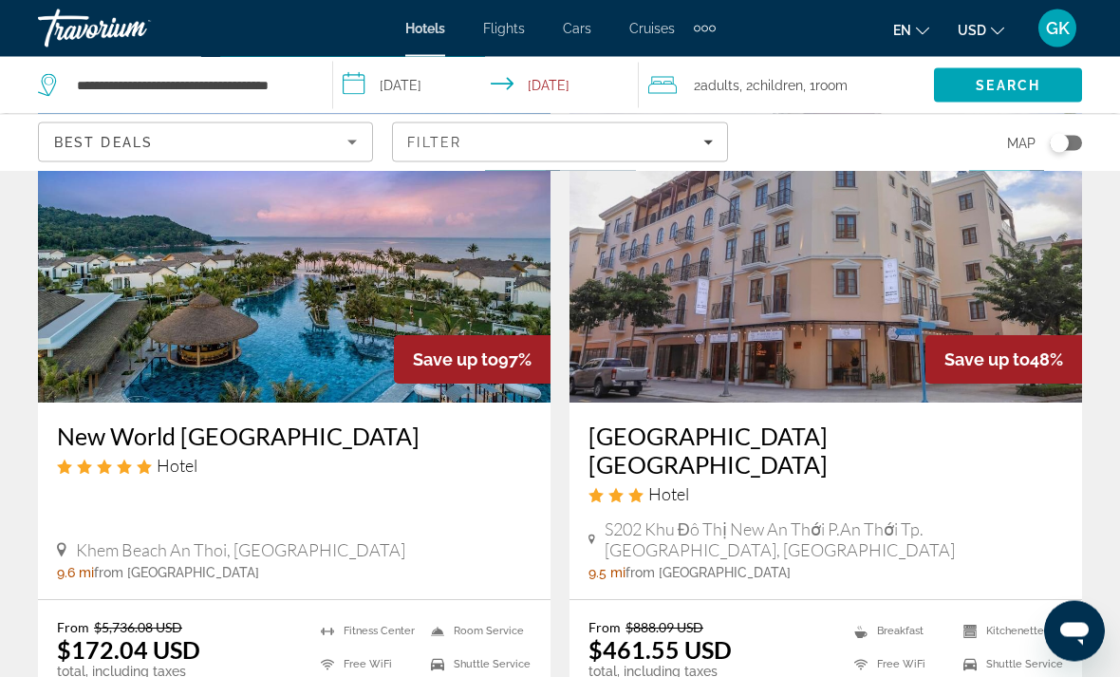
scroll to position [134, 0]
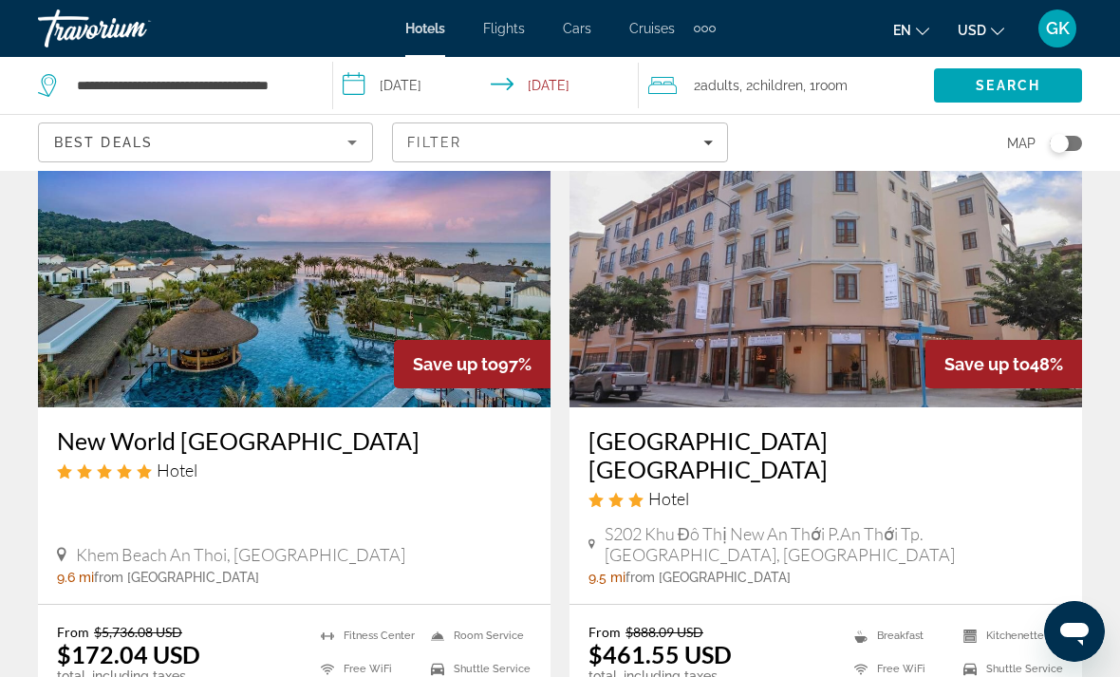
click at [201, 316] on img "Main content" at bounding box center [294, 255] width 513 height 304
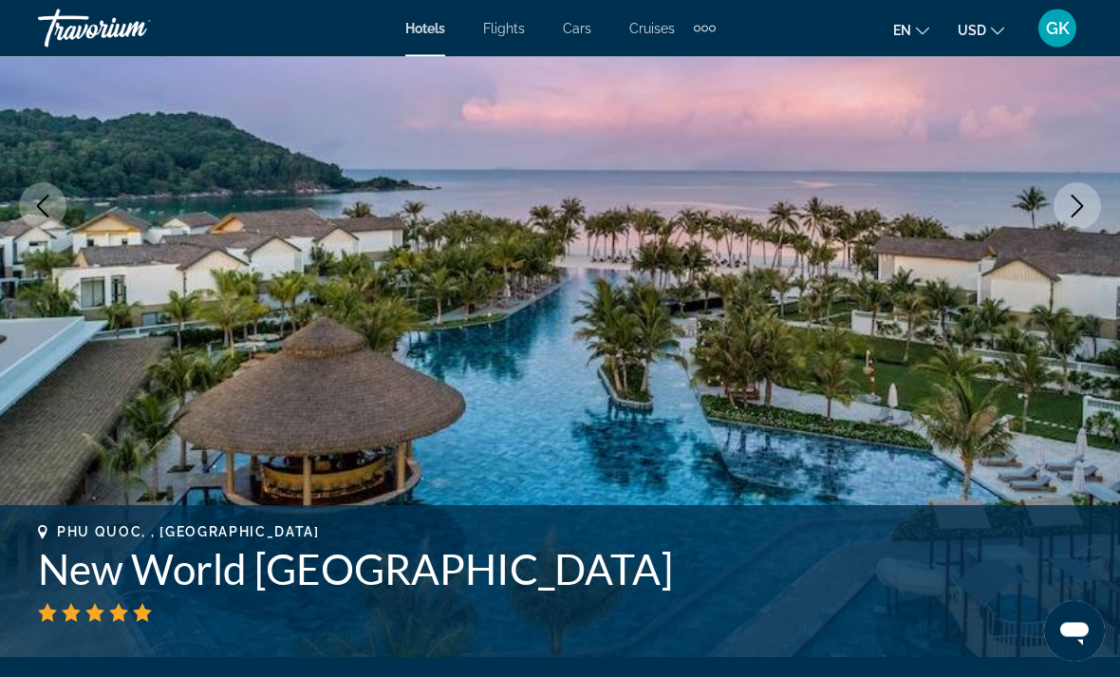
scroll to position [302, 0]
